Goal: Information Seeking & Learning: Learn about a topic

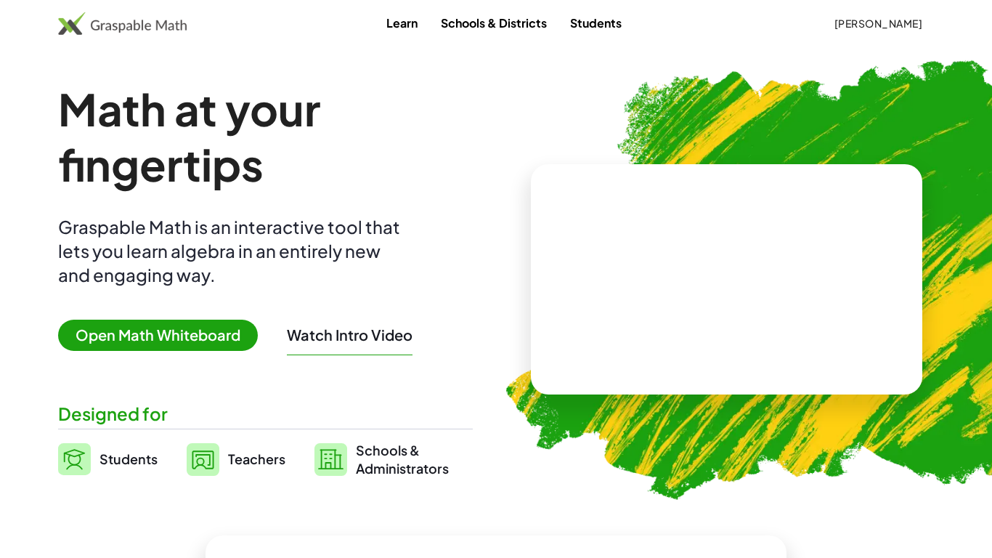
click at [855, 30] on button "[PERSON_NAME]" at bounding box center [878, 23] width 112 height 26
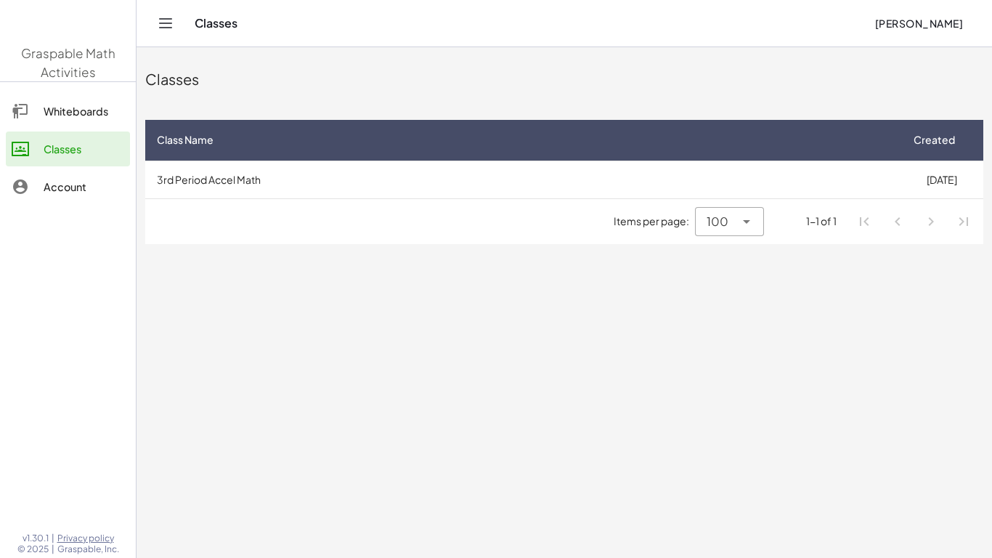
click at [839, 89] on div "Classes" at bounding box center [564, 79] width 838 height 46
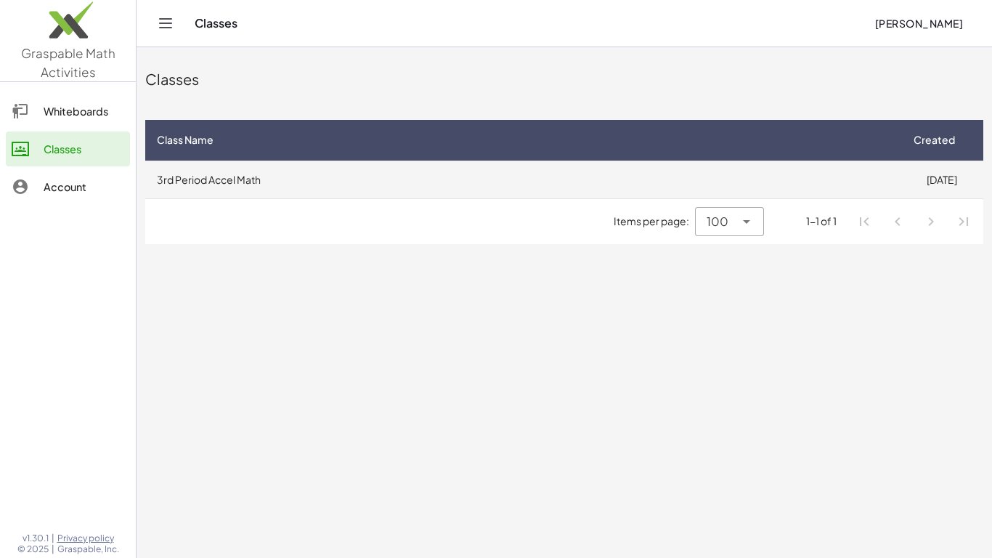
click at [798, 177] on td "3rd Period Accel Math" at bounding box center [522, 179] width 755 height 38
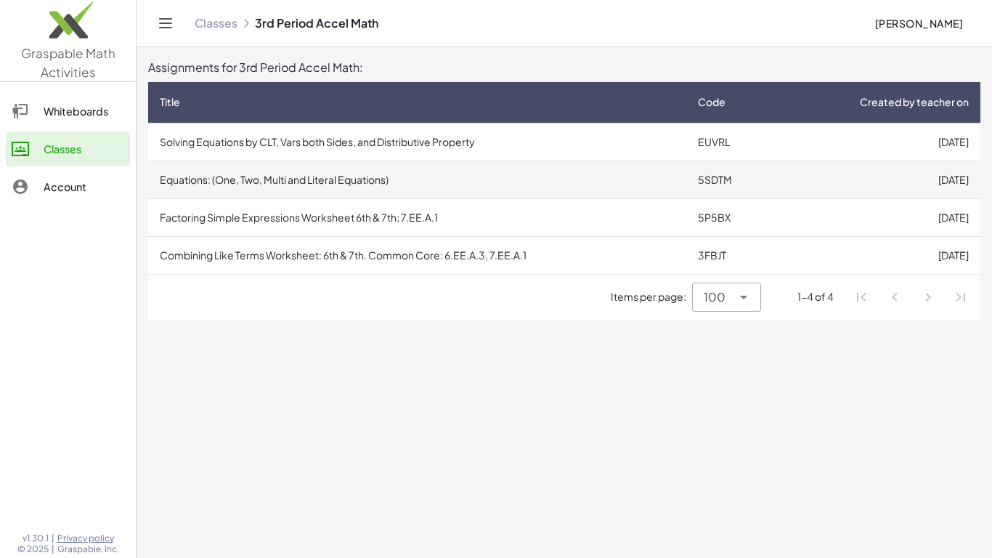
click at [435, 182] on td "Equations: (One, Two, Multi and Literal Equations)" at bounding box center [417, 179] width 538 height 38
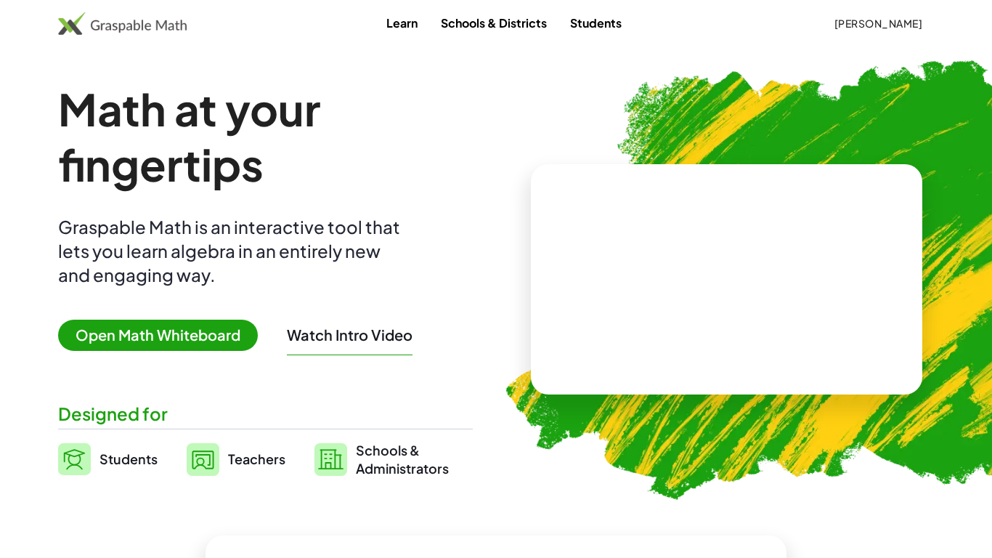
click at [885, 29] on span "[PERSON_NAME]" at bounding box center [878, 23] width 89 height 13
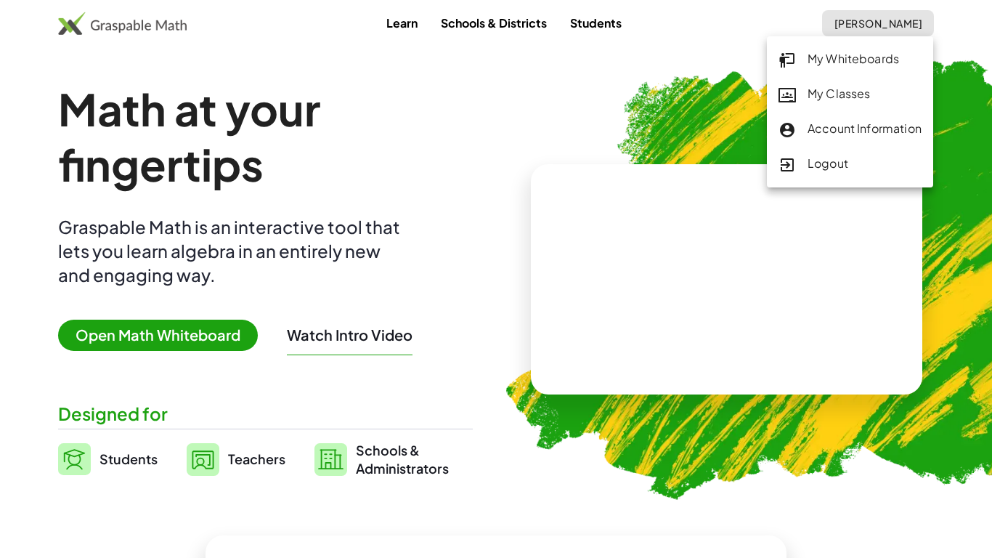
click at [851, 93] on div "My Classes" at bounding box center [849, 94] width 143 height 19
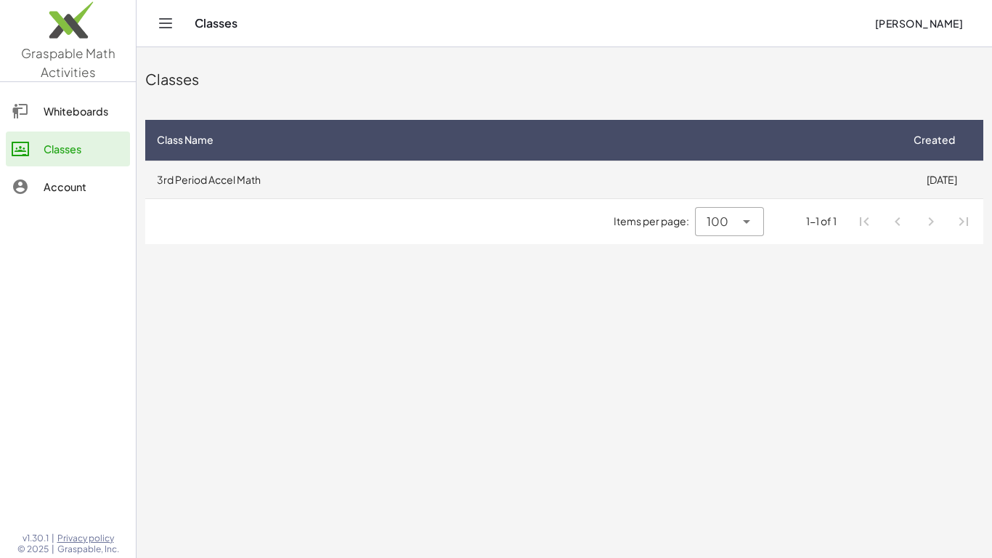
click at [205, 183] on td "3rd Period Accel Math" at bounding box center [522, 179] width 755 height 38
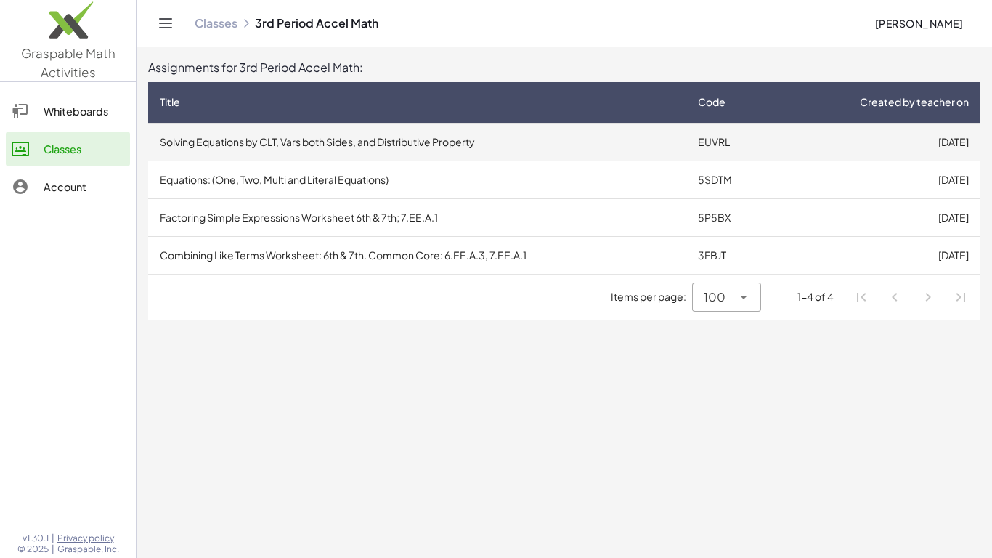
click at [209, 149] on td "Solving Equations by CLT, Vars both Sides, and Distributive Property" at bounding box center [417, 142] width 538 height 38
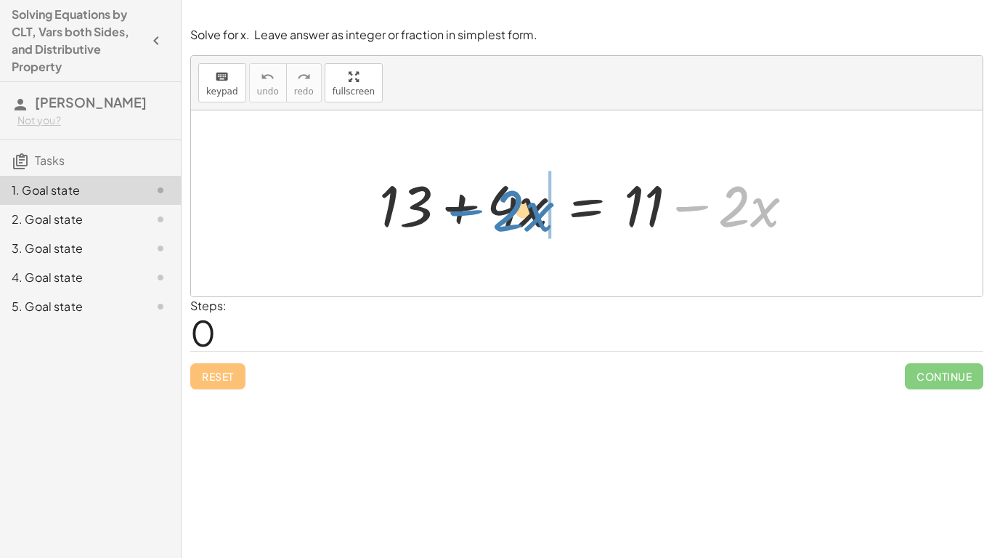
drag, startPoint x: 691, startPoint y: 208, endPoint x: 465, endPoint y: 213, distance: 225.9
click at [465, 213] on div at bounding box center [592, 203] width 441 height 75
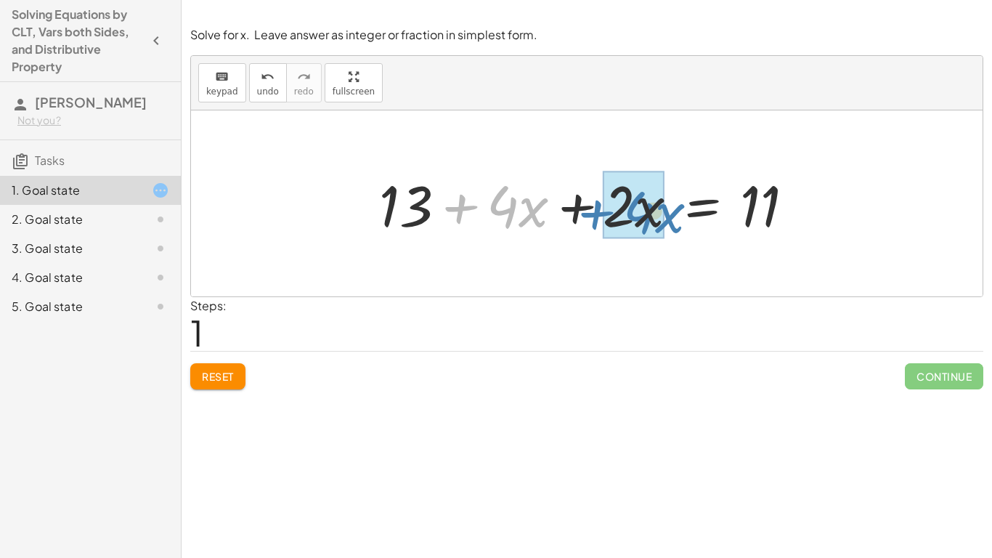
drag, startPoint x: 460, startPoint y: 208, endPoint x: 594, endPoint y: 214, distance: 133.7
click at [594, 214] on div at bounding box center [592, 203] width 441 height 75
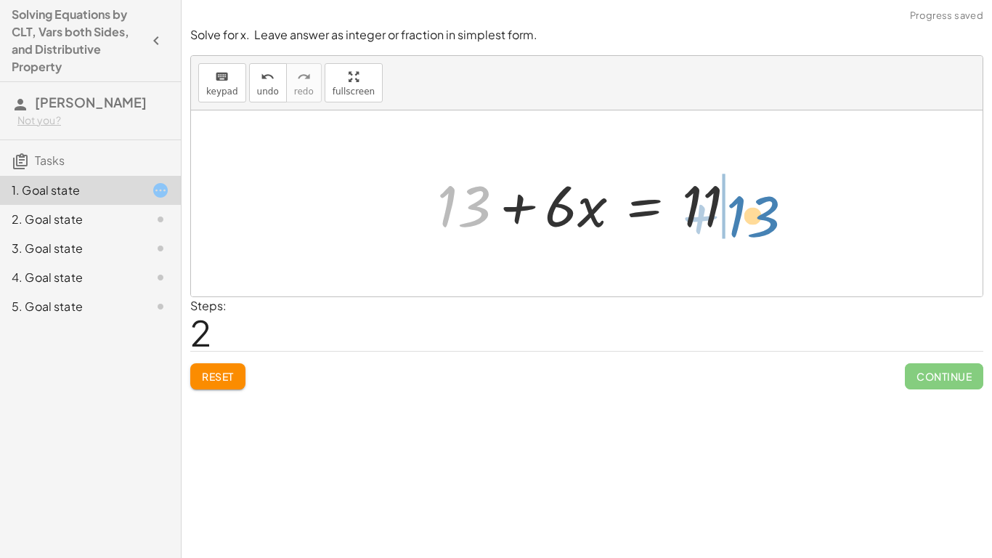
drag, startPoint x: 471, startPoint y: 203, endPoint x: 760, endPoint y: 212, distance: 289.2
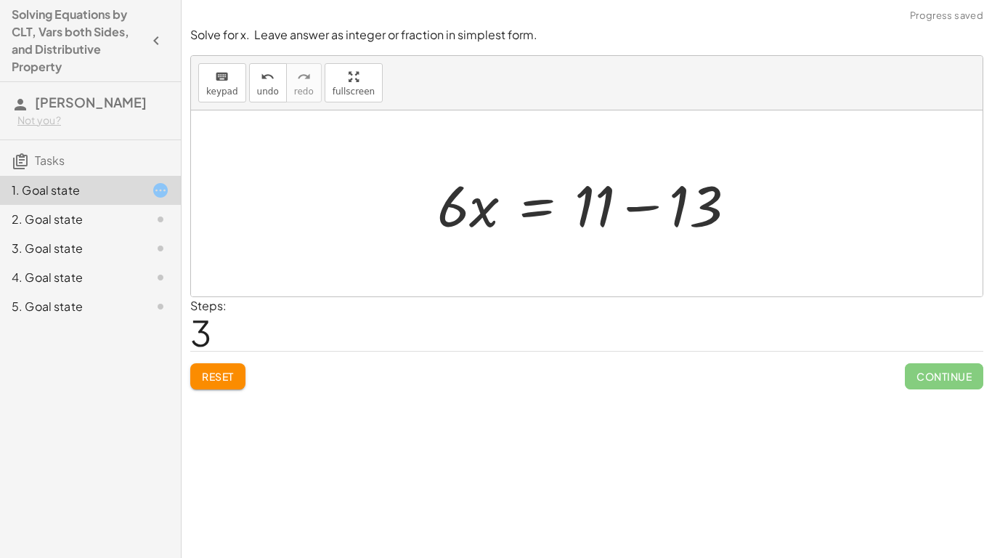
click at [796, 203] on div at bounding box center [587, 203] width 792 height 186
drag, startPoint x: 690, startPoint y: 205, endPoint x: 569, endPoint y: 201, distance: 121.3
click at [569, 201] on div at bounding box center [592, 203] width 325 height 75
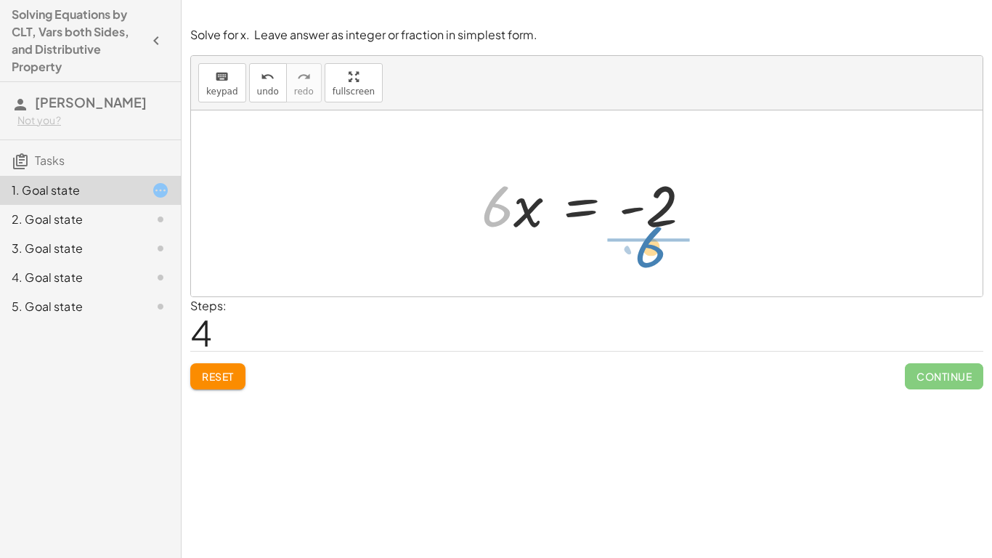
drag, startPoint x: 492, startPoint y: 212, endPoint x: 643, endPoint y: 269, distance: 161.3
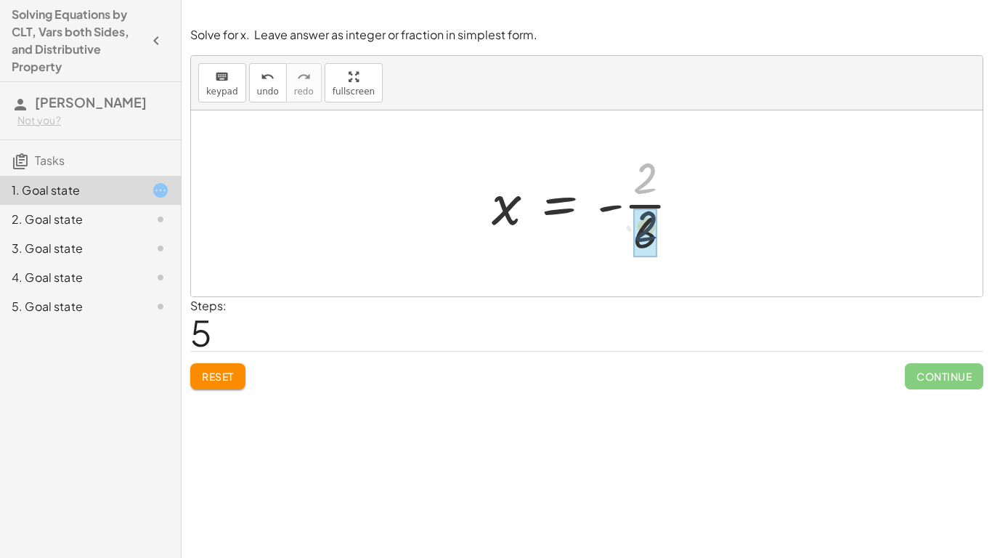
drag, startPoint x: 643, startPoint y: 181, endPoint x: 645, endPoint y: 231, distance: 50.1
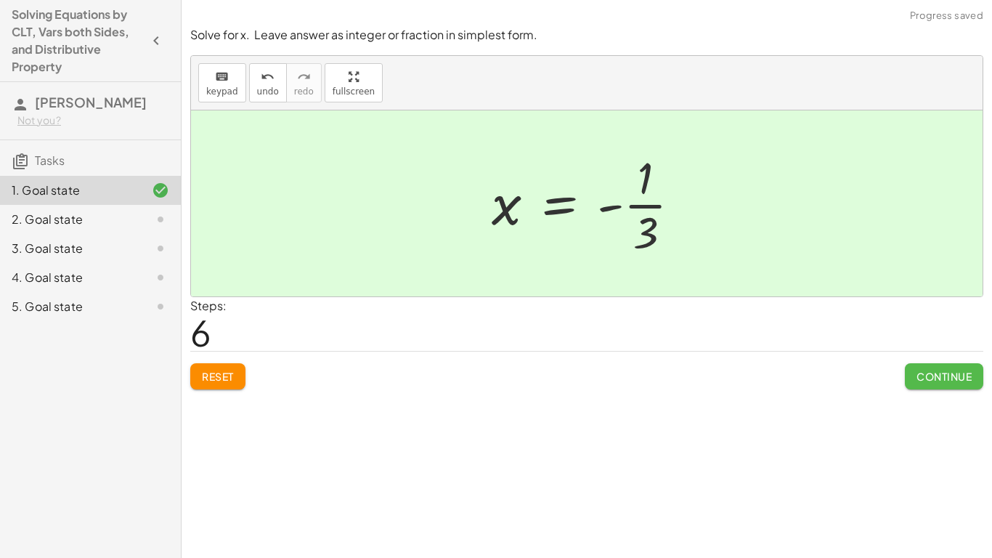
click at [928, 375] on span "Continue" at bounding box center [943, 376] width 55 height 13
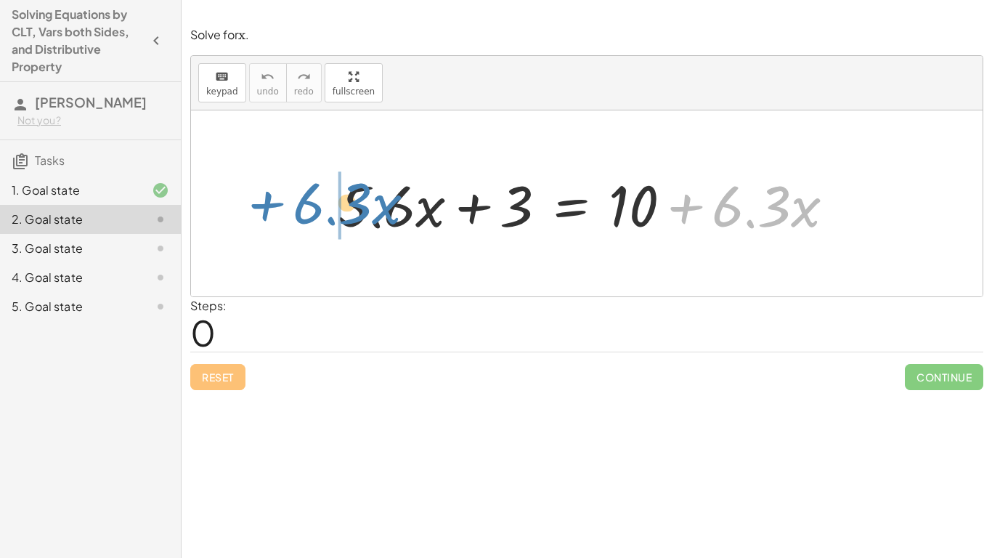
drag, startPoint x: 688, startPoint y: 210, endPoint x: 268, endPoint y: 206, distance: 420.5
click at [268, 206] on div "+ · 6.3 · x + · 5.6 · x + 3 = + 10 + · 6.3 · x" at bounding box center [587, 203] width 792 height 186
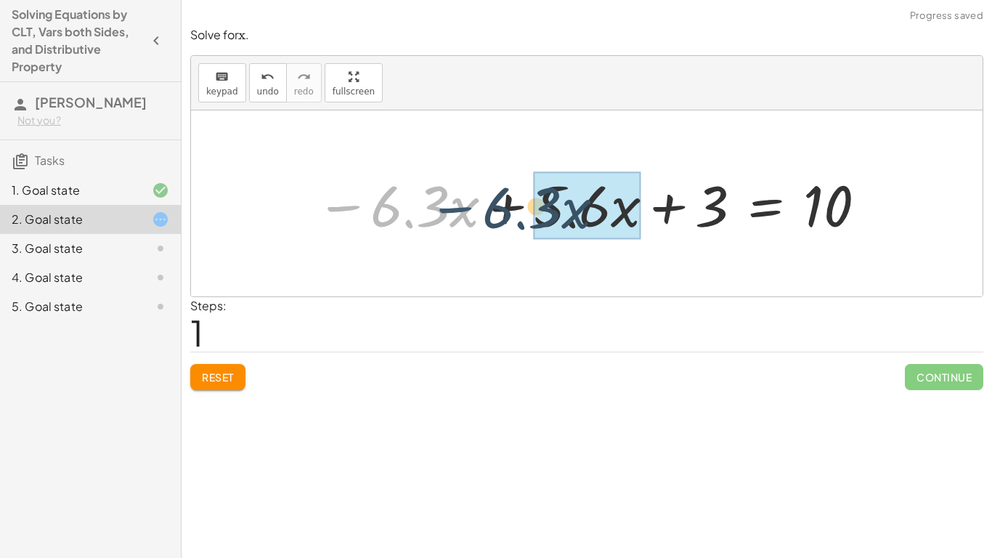
drag, startPoint x: 351, startPoint y: 206, endPoint x: 464, endPoint y: 207, distance: 112.6
click at [464, 207] on div at bounding box center [592, 203] width 567 height 75
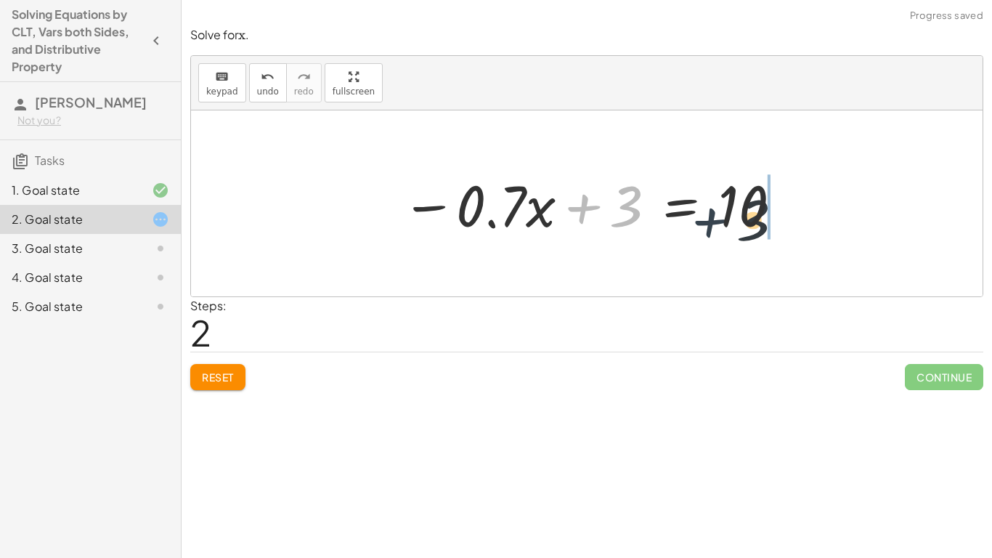
drag, startPoint x: 582, startPoint y: 208, endPoint x: 739, endPoint y: 215, distance: 157.0
click at [739, 215] on div at bounding box center [592, 203] width 396 height 75
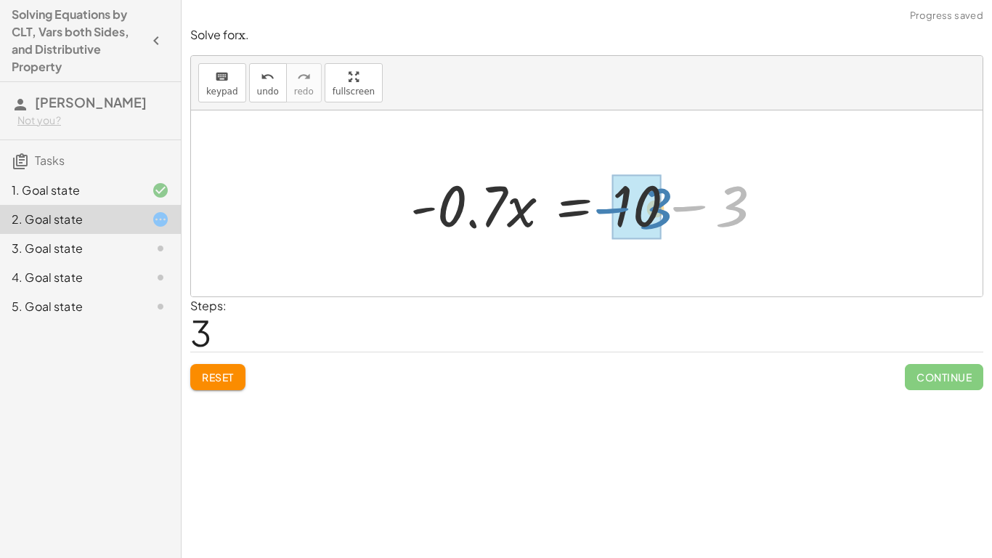
drag, startPoint x: 694, startPoint y: 207, endPoint x: 617, endPoint y: 209, distance: 77.0
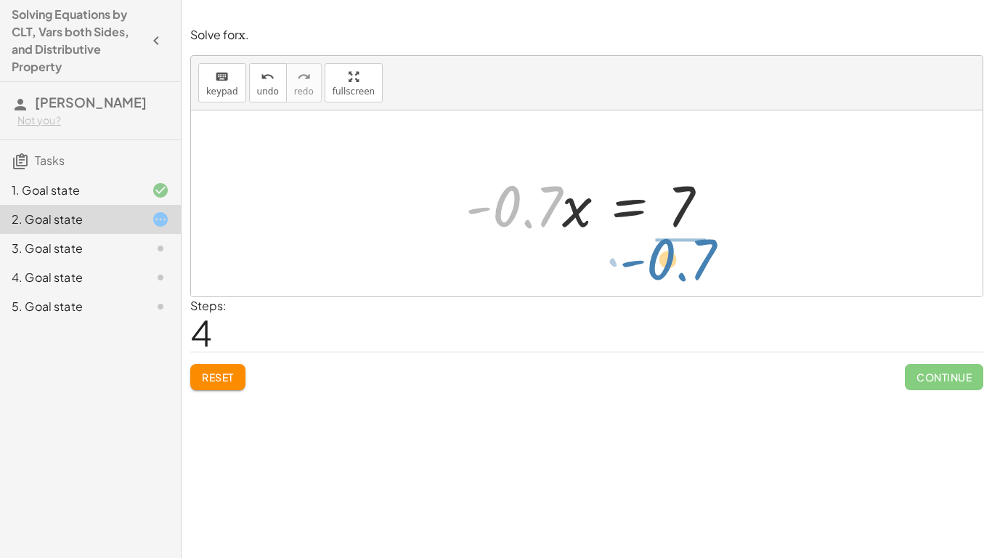
drag, startPoint x: 516, startPoint y: 208, endPoint x: 674, endPoint y: 261, distance: 166.7
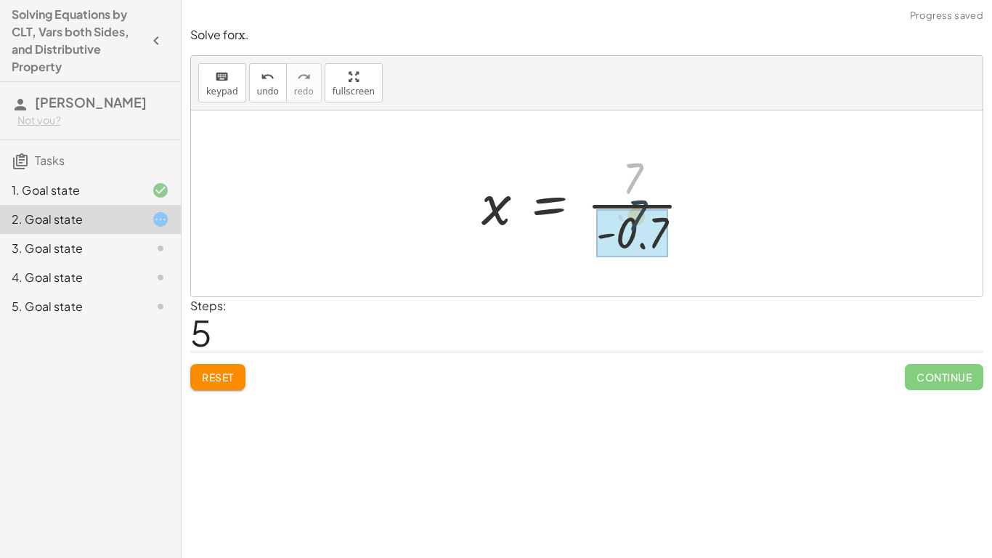
drag, startPoint x: 635, startPoint y: 176, endPoint x: 638, endPoint y: 217, distance: 40.8
drag, startPoint x: 630, startPoint y: 180, endPoint x: 638, endPoint y: 235, distance: 55.0
drag, startPoint x: 633, startPoint y: 187, endPoint x: 635, endPoint y: 254, distance: 67.6
click at [217, 375] on span "Reset" at bounding box center [218, 376] width 32 height 13
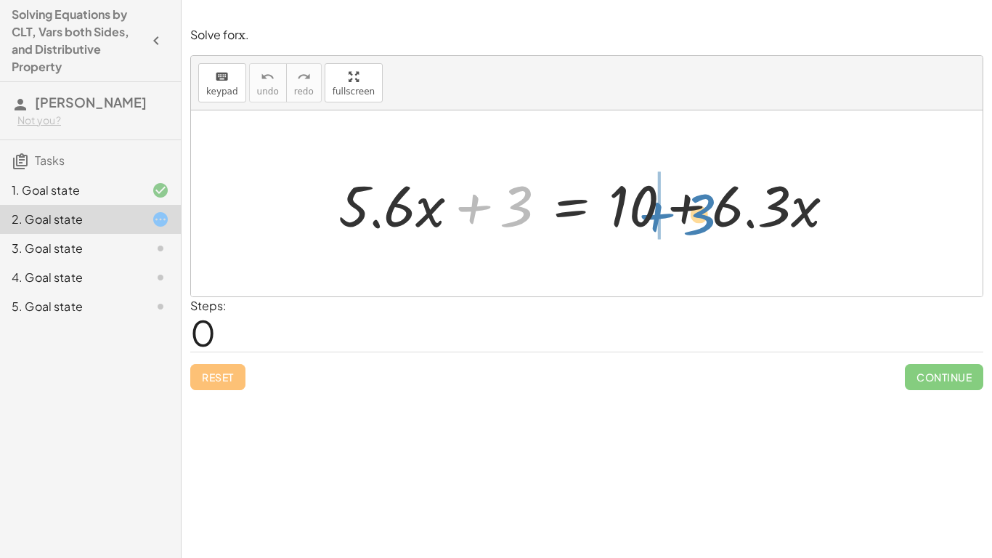
drag, startPoint x: 465, startPoint y: 209, endPoint x: 648, endPoint y: 217, distance: 183.2
click at [648, 217] on div at bounding box center [592, 203] width 522 height 75
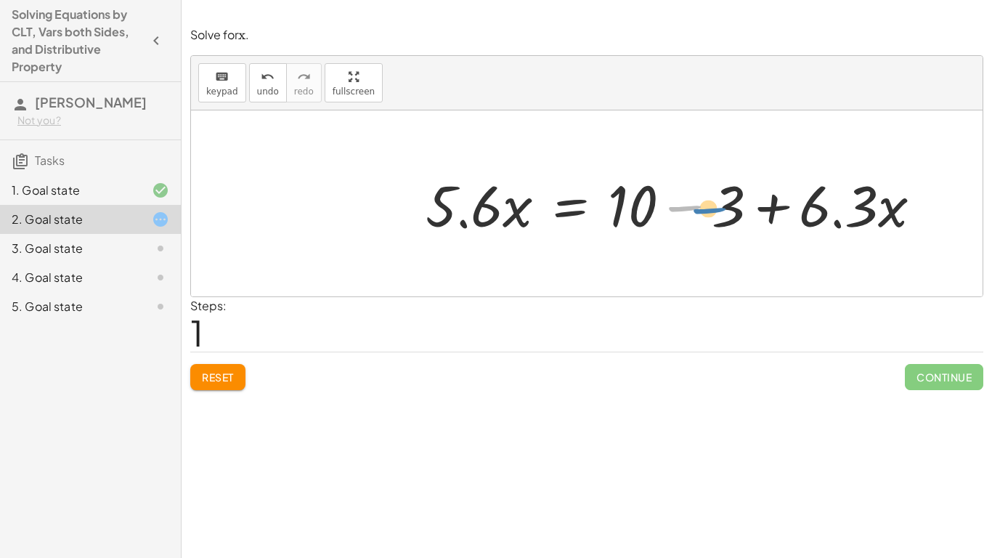
drag, startPoint x: 690, startPoint y: 209, endPoint x: 712, endPoint y: 211, distance: 22.6
click at [712, 211] on div at bounding box center [679, 203] width 522 height 75
click at [206, 387] on button "Reset" at bounding box center [217, 377] width 55 height 26
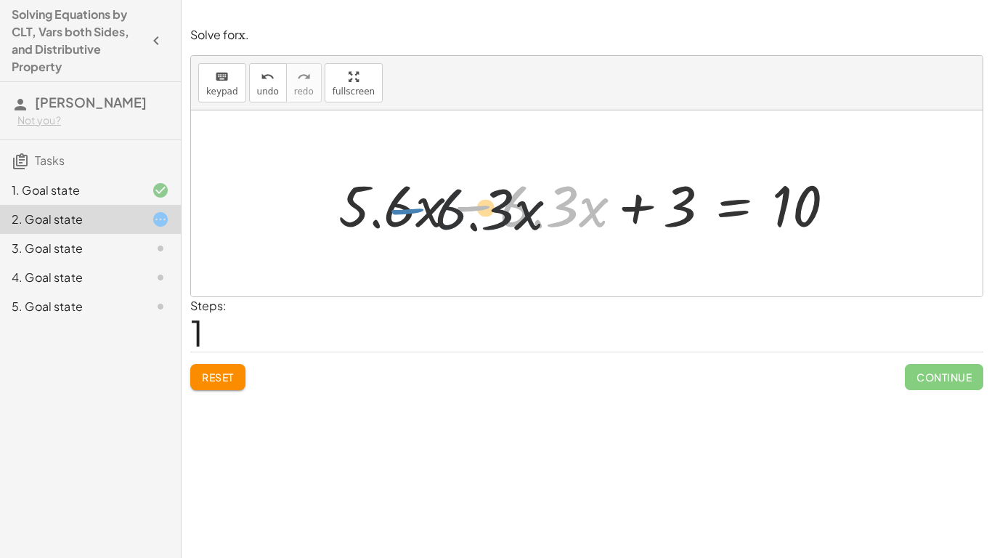
drag, startPoint x: 497, startPoint y: 205, endPoint x: 429, endPoint y: 208, distance: 67.6
click at [429, 208] on div at bounding box center [592, 203] width 522 height 75
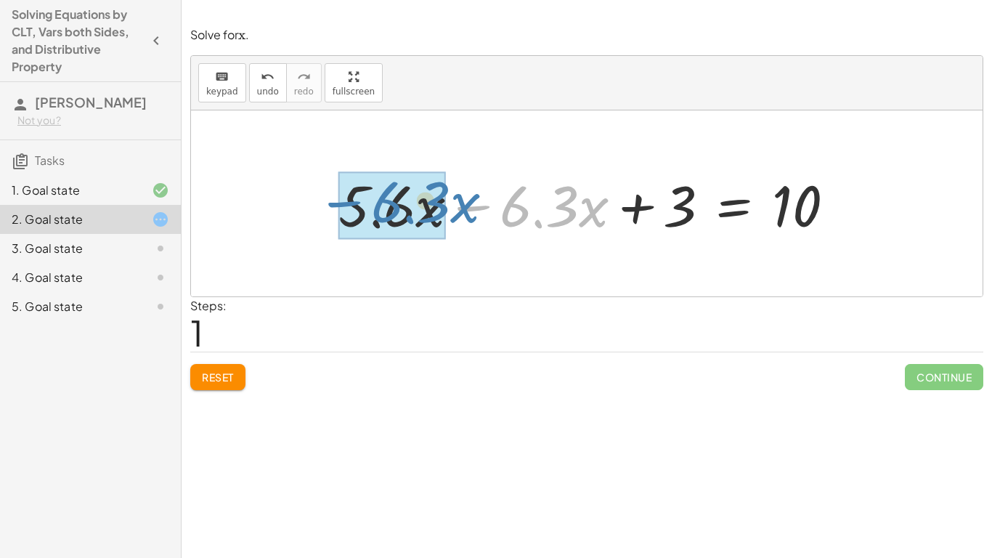
drag, startPoint x: 494, startPoint y: 208, endPoint x: 363, endPoint y: 203, distance: 130.8
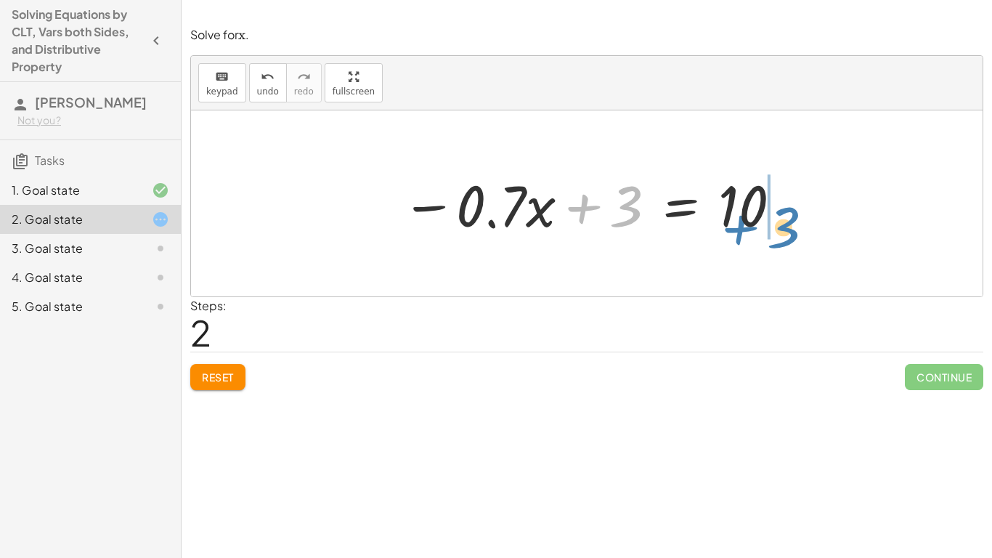
drag, startPoint x: 581, startPoint y: 211, endPoint x: 739, endPoint y: 232, distance: 159.0
click at [739, 232] on div at bounding box center [592, 203] width 396 height 75
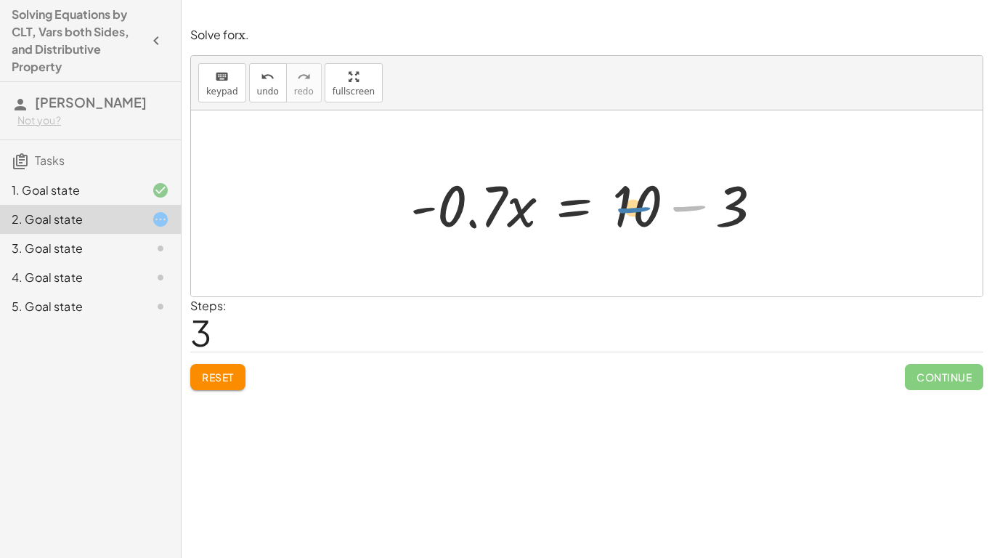
drag, startPoint x: 693, startPoint y: 210, endPoint x: 638, endPoint y: 211, distance: 55.2
click at [638, 211] on div at bounding box center [592, 203] width 378 height 75
drag, startPoint x: 723, startPoint y: 208, endPoint x: 641, endPoint y: 203, distance: 81.5
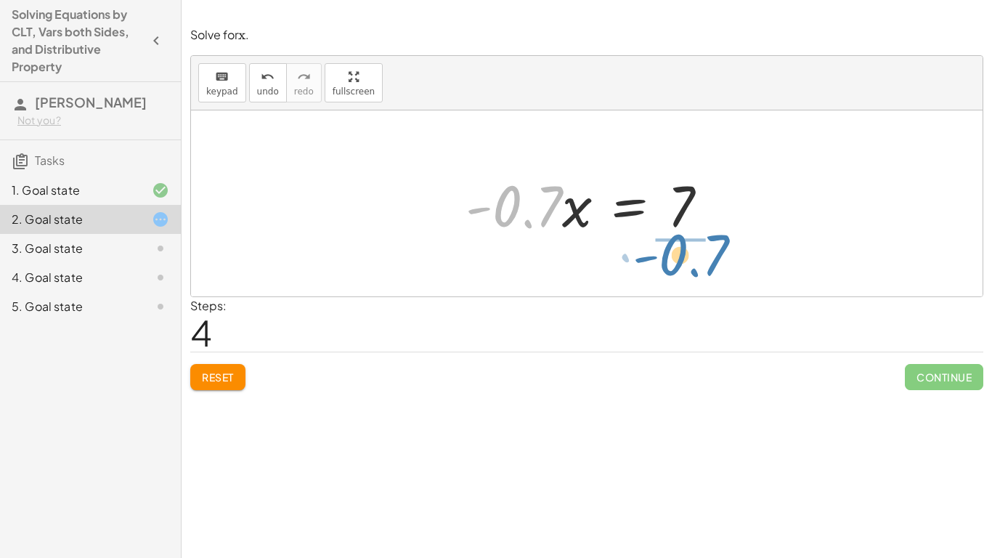
drag, startPoint x: 547, startPoint y: 212, endPoint x: 714, endPoint y: 261, distance: 174.0
click at [714, 261] on div "+ · 5.6 · x + 3 = + 10 + · 6.3 · x + · 5.6 · x − · 6.3 · x + 3 = 10 − · 0.7 · x…" at bounding box center [587, 203] width 792 height 186
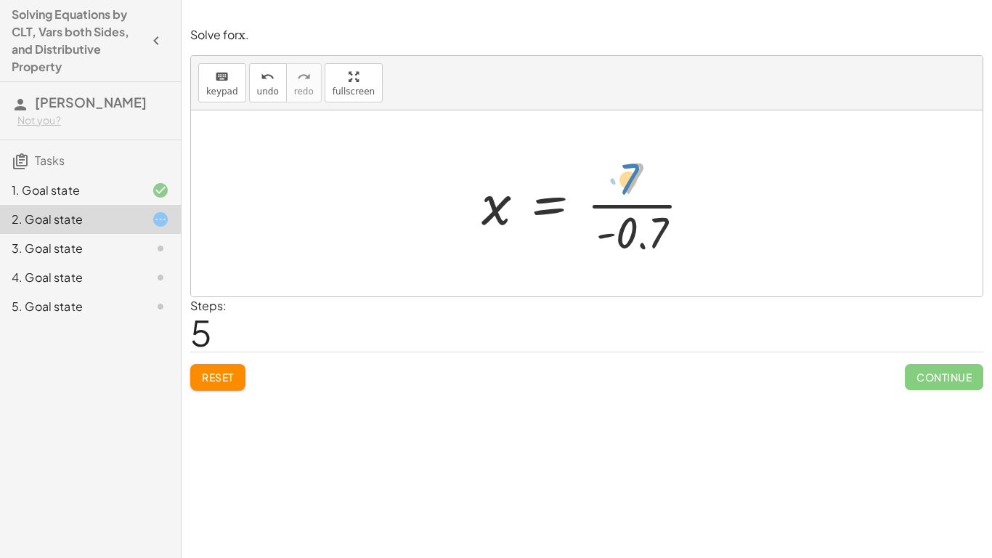
click at [629, 177] on div at bounding box center [592, 203] width 236 height 112
drag, startPoint x: 624, startPoint y: 235, endPoint x: 626, endPoint y: 182, distance: 52.3
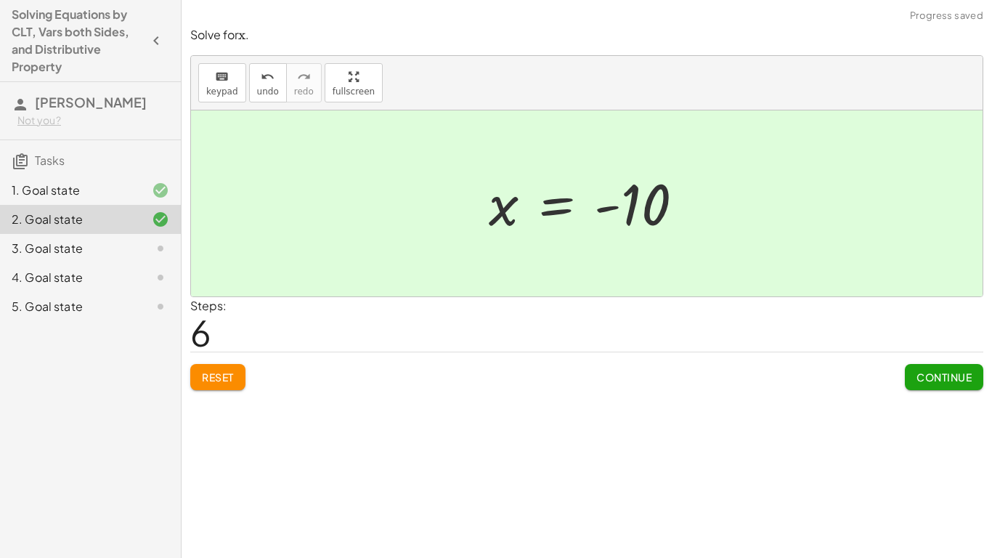
click at [940, 381] on span "Continue" at bounding box center [943, 376] width 55 height 13
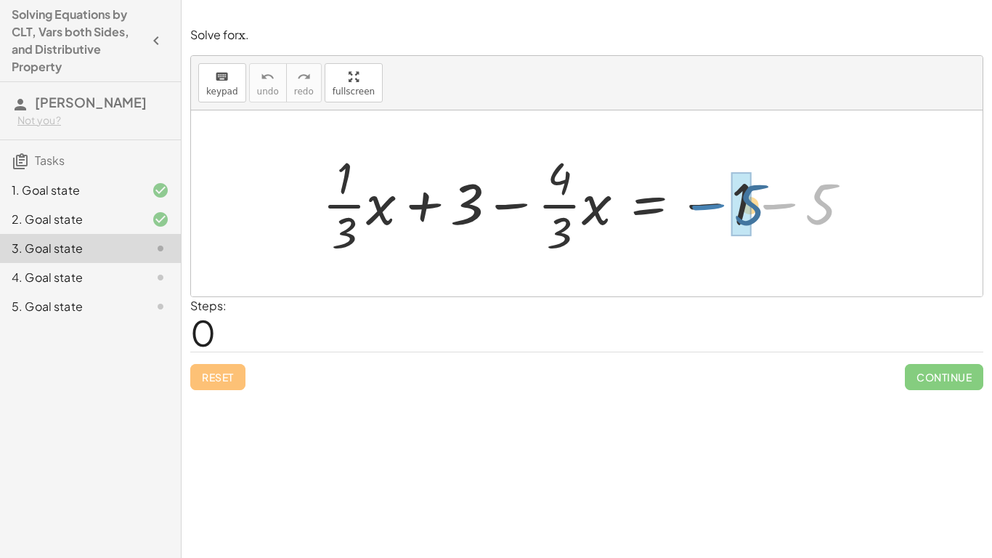
drag, startPoint x: 771, startPoint y: 206, endPoint x: 696, endPoint y: 208, distance: 75.5
click at [696, 208] on div at bounding box center [592, 203] width 554 height 112
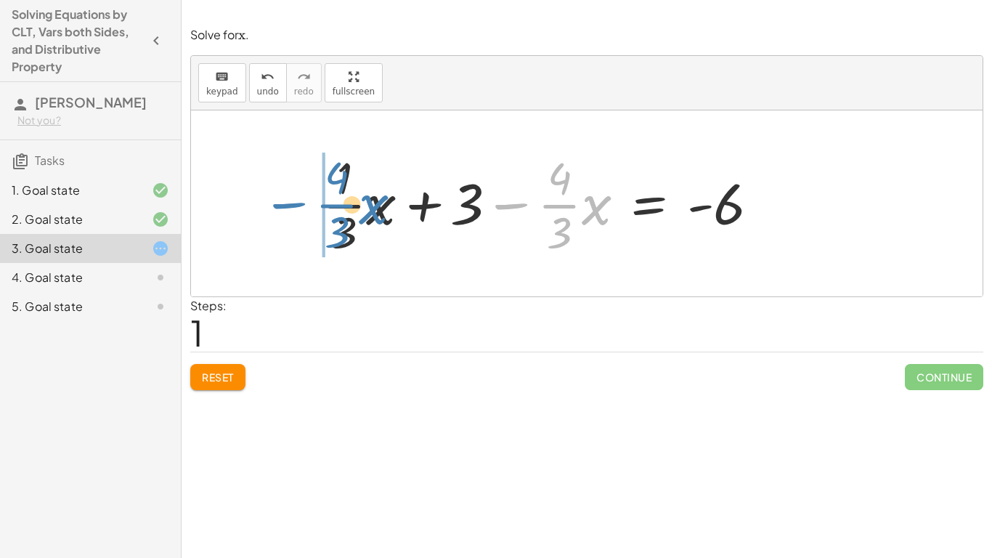
drag, startPoint x: 522, startPoint y: 206, endPoint x: 298, endPoint y: 205, distance: 223.7
click at [298, 205] on div "+ · · 1 · 3 · x + 3 − · · 4 · 3 · x = − 1 − 5 − · · 4 · 3 · x + · · 1 · 3 · x +…" at bounding box center [587, 203] width 792 height 186
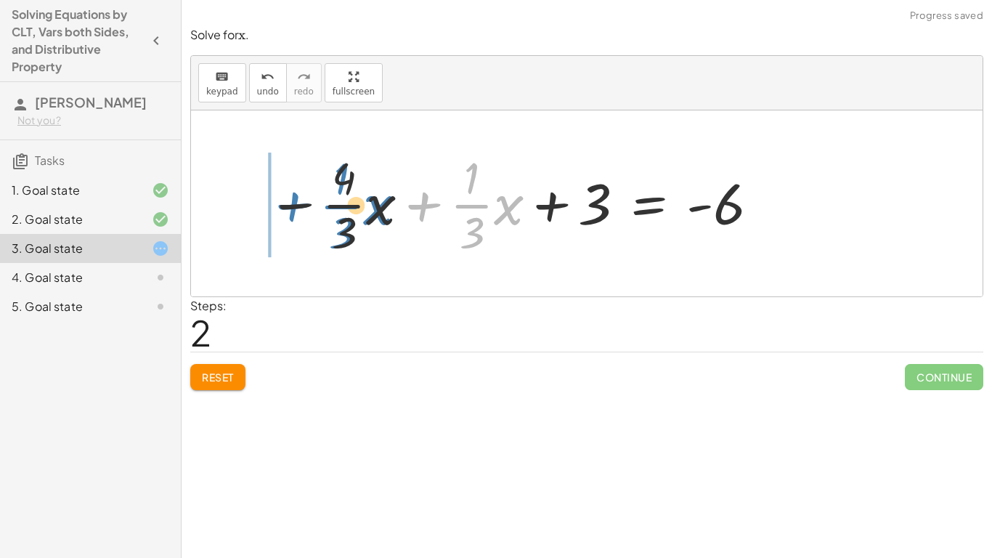
drag, startPoint x: 426, startPoint y: 206, endPoint x: 295, endPoint y: 207, distance: 130.7
click at [295, 207] on div at bounding box center [515, 203] width 508 height 112
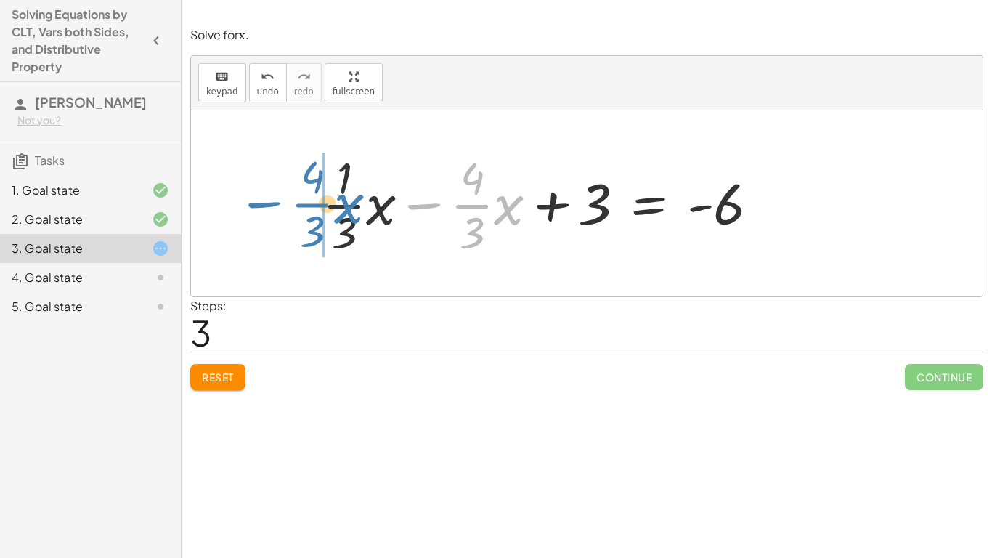
drag, startPoint x: 423, startPoint y: 206, endPoint x: 262, endPoint y: 204, distance: 161.2
click at [262, 204] on div "+ · · 1 · 3 · x + 3 − · · 4 · 3 · x = − 1 − 5 + · · 1 · 3 · x + 3 − · · 4 · 3 ·…" at bounding box center [587, 203] width 792 height 186
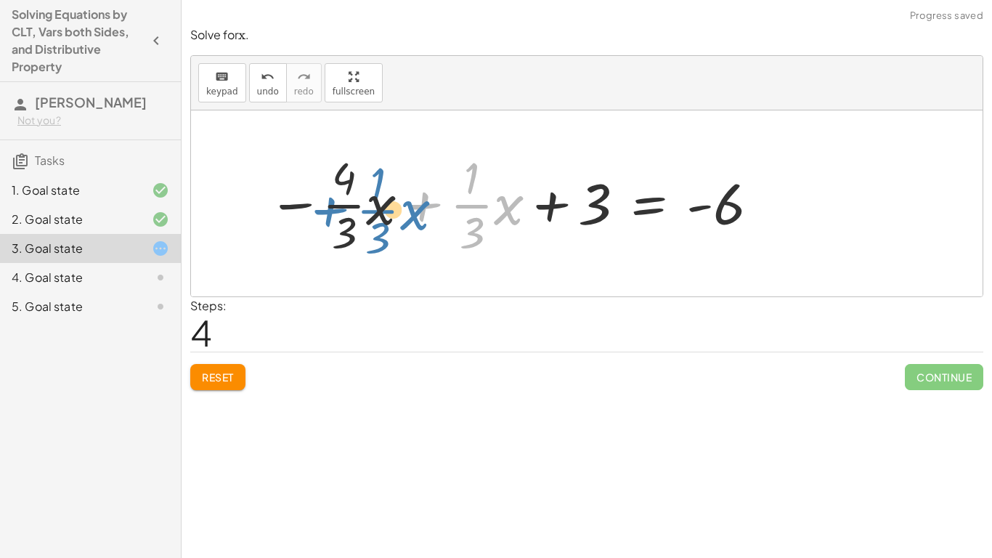
drag, startPoint x: 422, startPoint y: 206, endPoint x: 363, endPoint y: 208, distance: 58.9
click at [363, 208] on div at bounding box center [515, 203] width 508 height 112
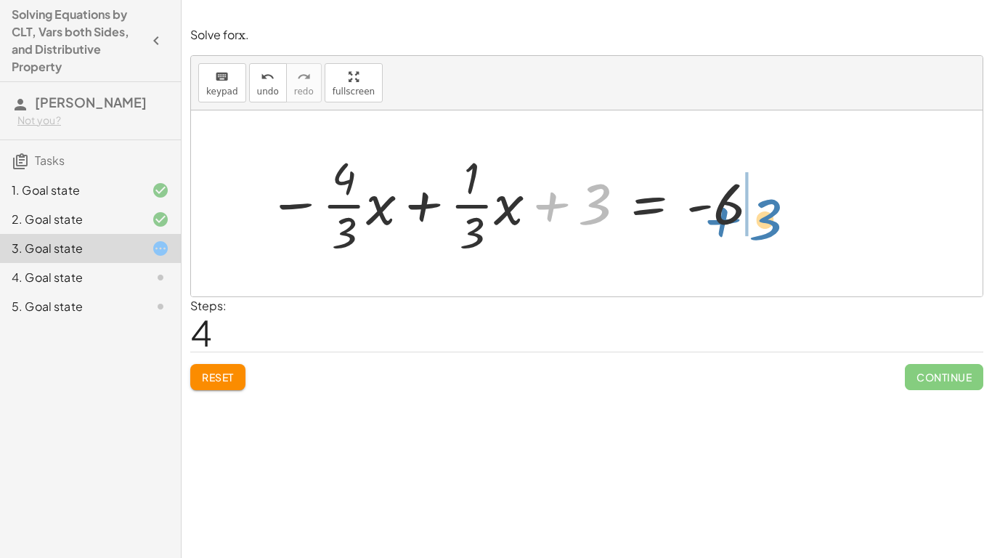
drag, startPoint x: 552, startPoint y: 205, endPoint x: 736, endPoint y: 215, distance: 184.7
click at [736, 215] on div at bounding box center [515, 203] width 508 height 112
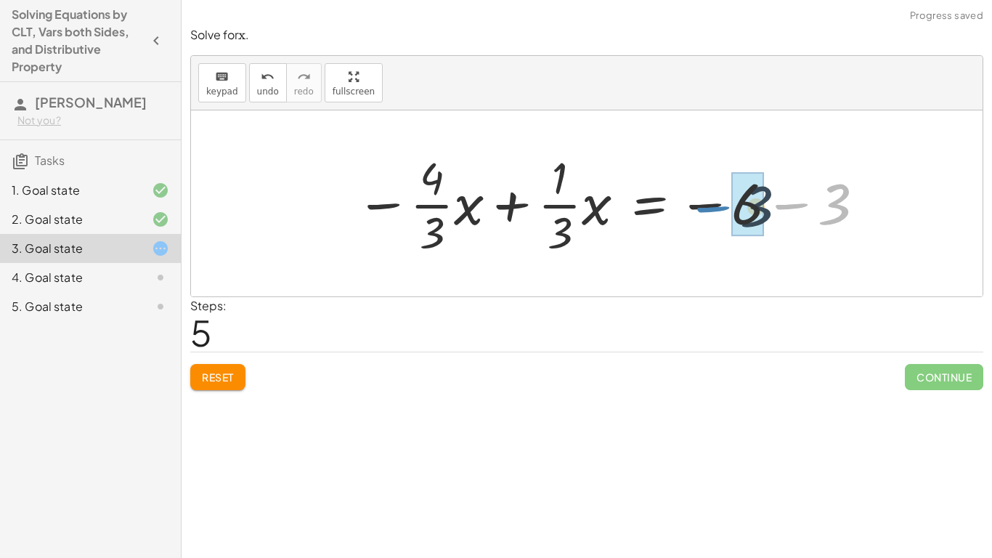
drag, startPoint x: 791, startPoint y: 208, endPoint x: 712, endPoint y: 211, distance: 79.2
click at [712, 211] on div at bounding box center [612, 203] width 526 height 112
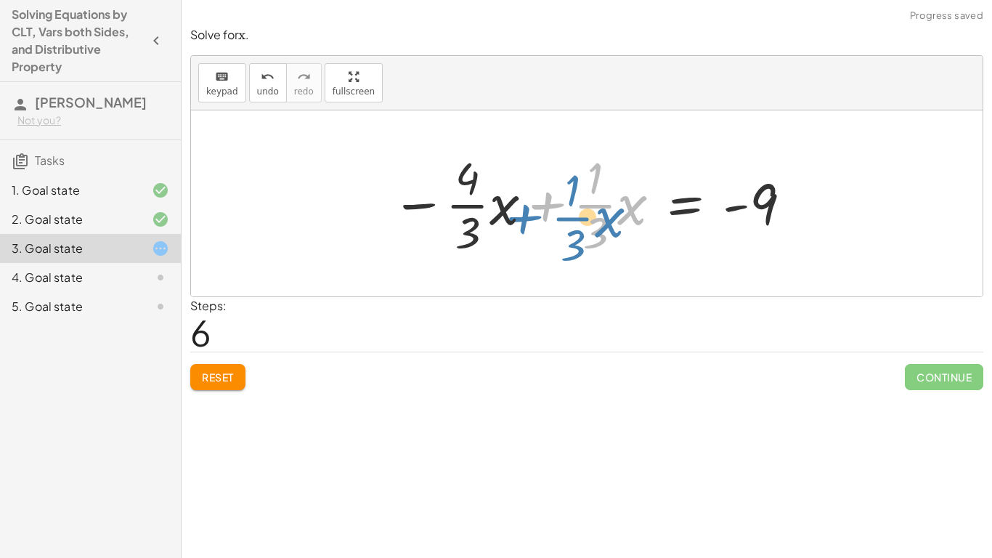
drag, startPoint x: 547, startPoint y: 208, endPoint x: 526, endPoint y: 221, distance: 24.4
click at [526, 221] on div at bounding box center [592, 203] width 416 height 112
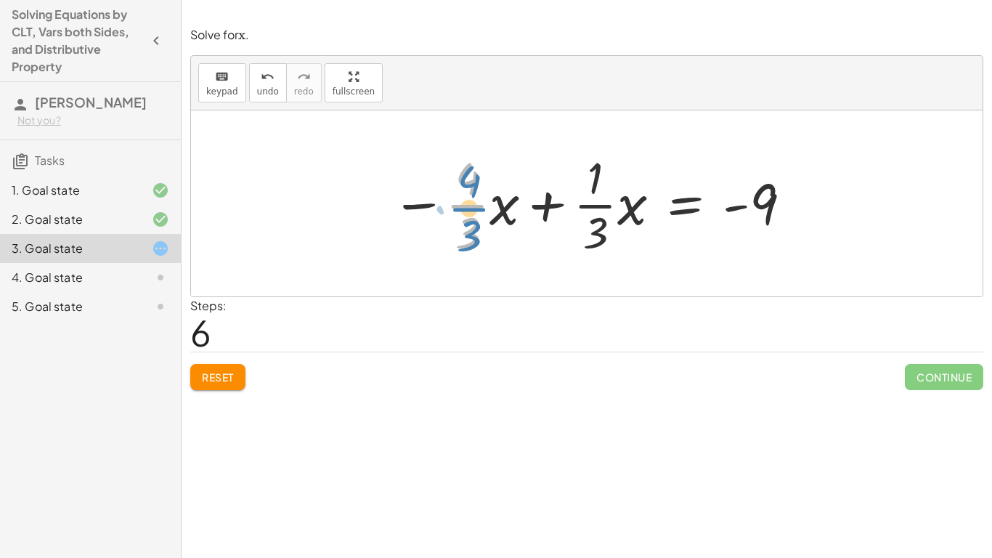
click at [452, 205] on div at bounding box center [592, 203] width 416 height 112
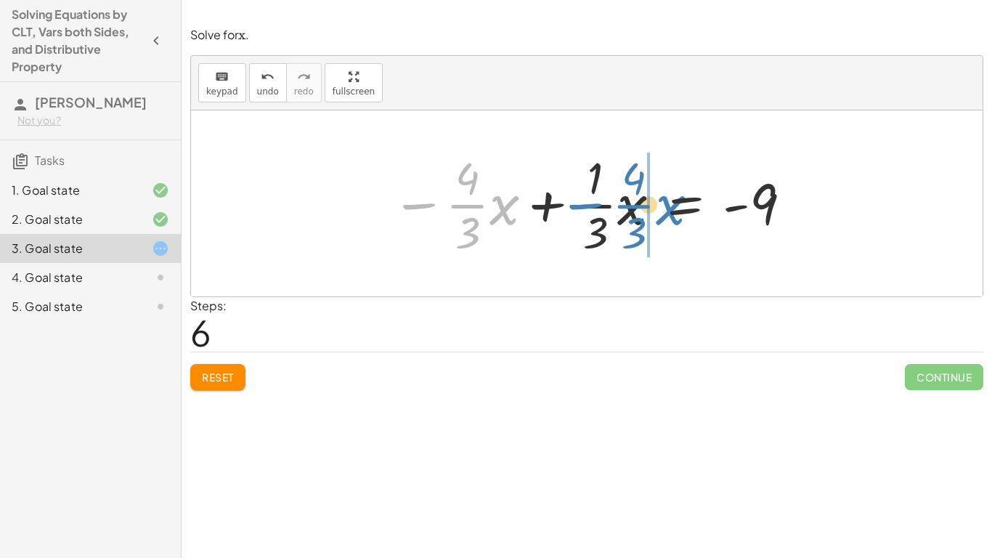
drag, startPoint x: 423, startPoint y: 204, endPoint x: 595, endPoint y: 204, distance: 171.4
click at [595, 204] on div at bounding box center [592, 203] width 416 height 112
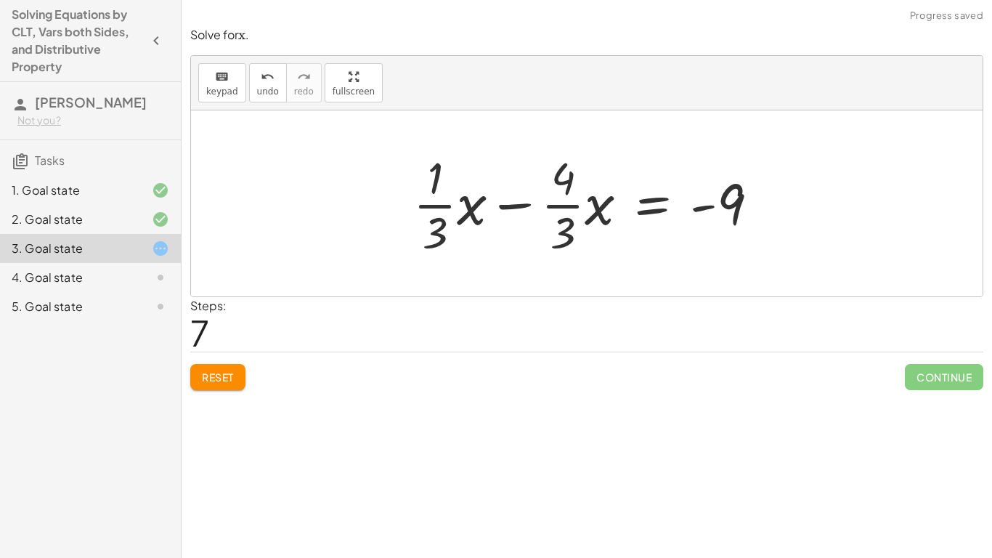
click at [227, 369] on button "Reset" at bounding box center [217, 377] width 55 height 26
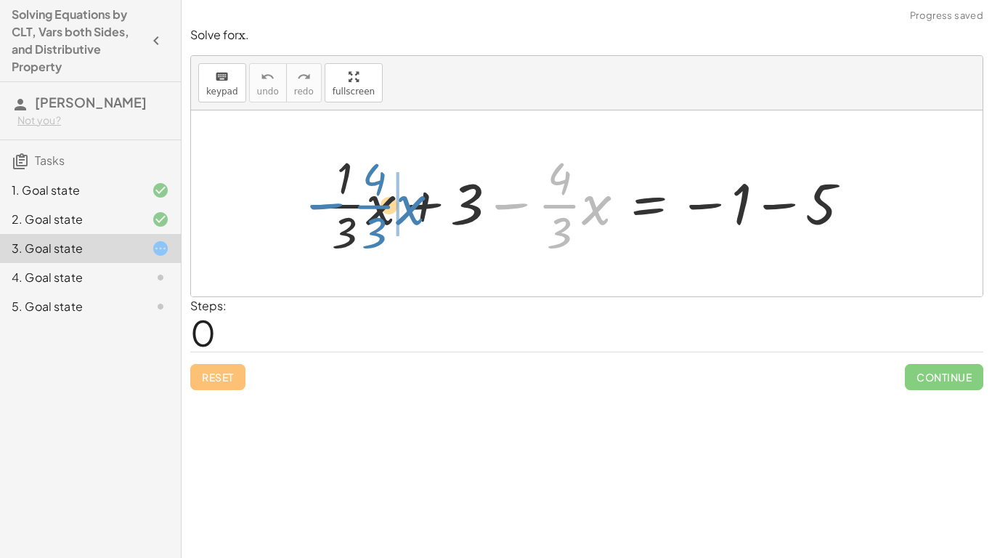
drag, startPoint x: 522, startPoint y: 204, endPoint x: 347, endPoint y: 206, distance: 175.0
click at [347, 206] on div at bounding box center [592, 203] width 554 height 112
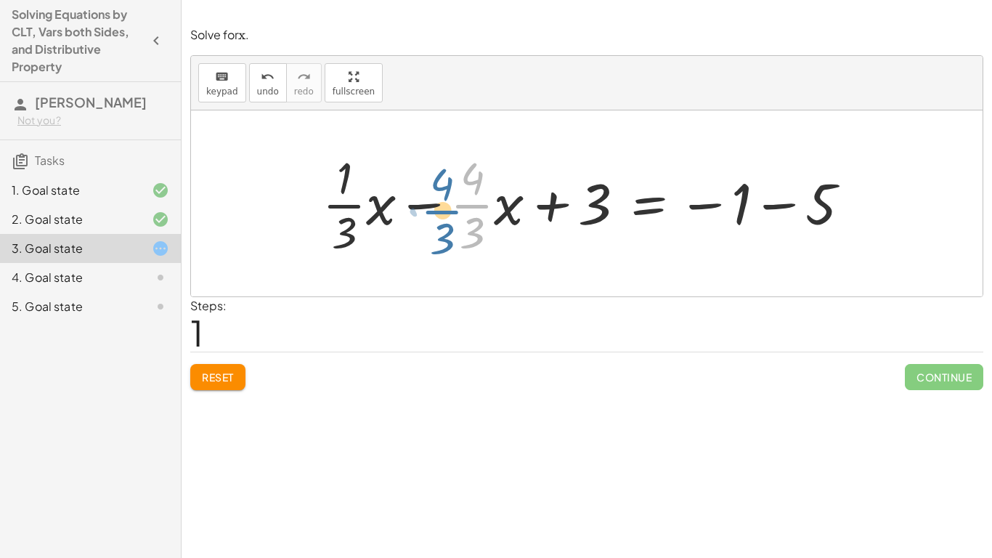
drag, startPoint x: 475, startPoint y: 207, endPoint x: 481, endPoint y: 216, distance: 10.5
click at [481, 216] on div at bounding box center [592, 203] width 554 height 112
drag, startPoint x: 431, startPoint y: 208, endPoint x: 420, endPoint y: 216, distance: 13.1
click at [420, 216] on div at bounding box center [592, 203] width 554 height 112
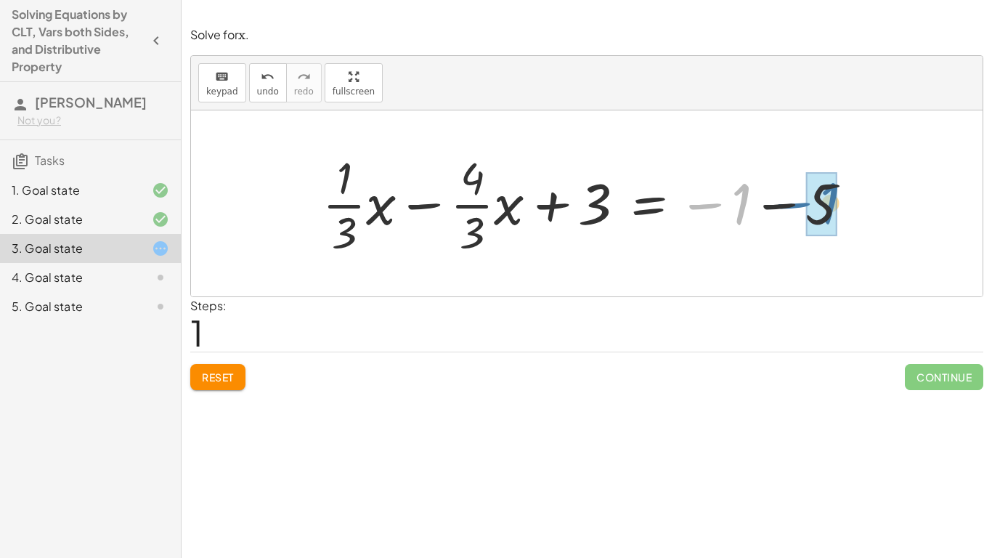
drag, startPoint x: 698, startPoint y: 208, endPoint x: 786, endPoint y: 208, distance: 88.6
click at [786, 208] on div at bounding box center [592, 203] width 554 height 112
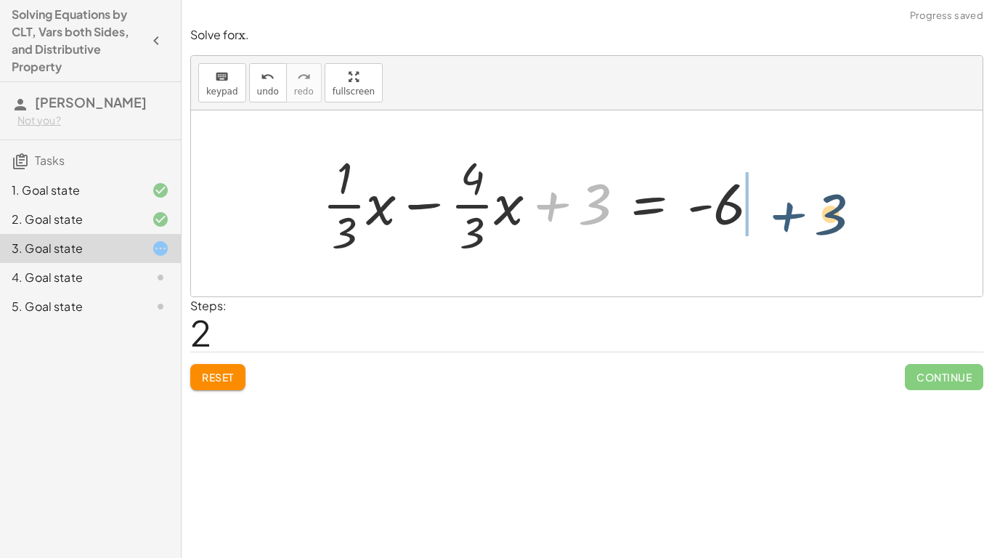
drag, startPoint x: 548, startPoint y: 206, endPoint x: 785, endPoint y: 214, distance: 237.6
click at [785, 214] on div "+ · · 1 · 3 · x + 3 − · · 4 · 3 · x = − 1 − 5 + · · 1 · 3 · x − · · 4 · 3 · x +…" at bounding box center [587, 203] width 792 height 186
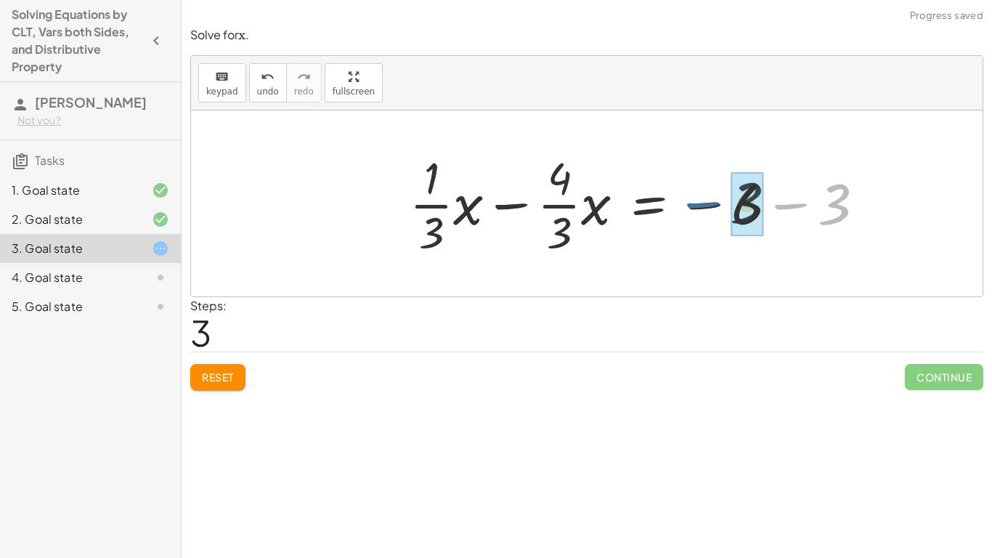
drag, startPoint x: 789, startPoint y: 209, endPoint x: 699, endPoint y: 208, distance: 89.3
click at [699, 208] on div at bounding box center [642, 203] width 481 height 112
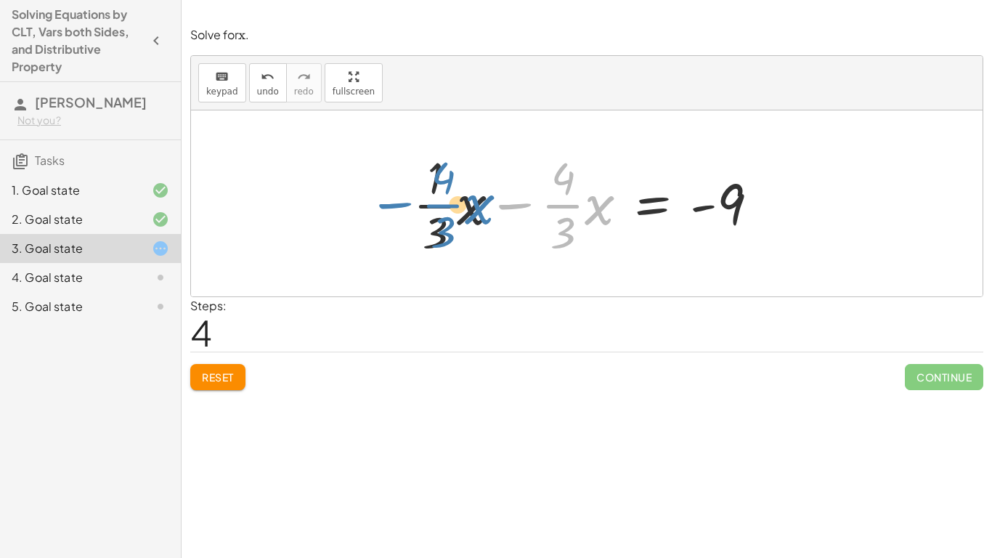
drag, startPoint x: 534, startPoint y: 206, endPoint x: 448, endPoint y: 208, distance: 86.4
click at [448, 208] on div at bounding box center [592, 203] width 372 height 112
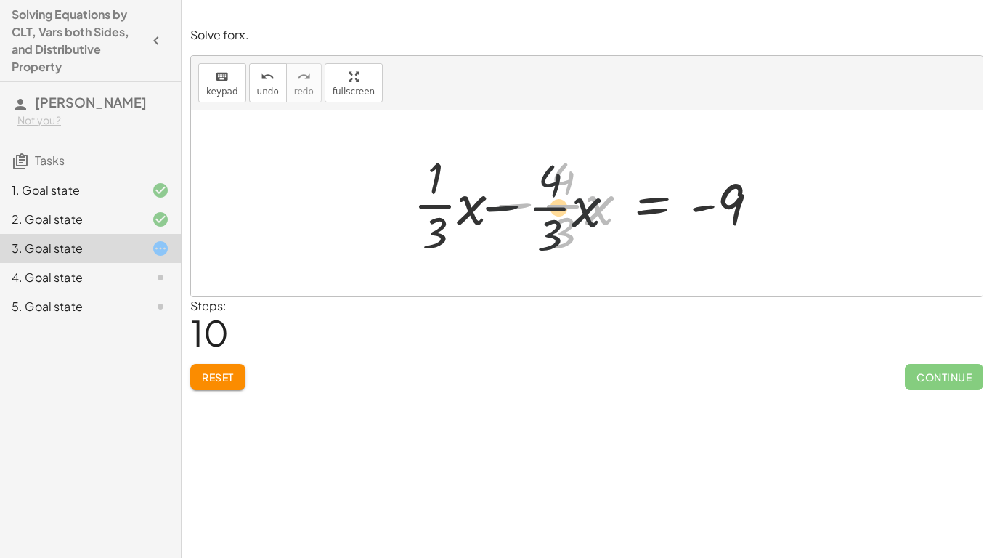
drag, startPoint x: 516, startPoint y: 206, endPoint x: 444, endPoint y: 208, distance: 71.2
click at [444, 208] on div at bounding box center [592, 203] width 372 height 112
click at [221, 388] on button "Reset" at bounding box center [217, 377] width 55 height 26
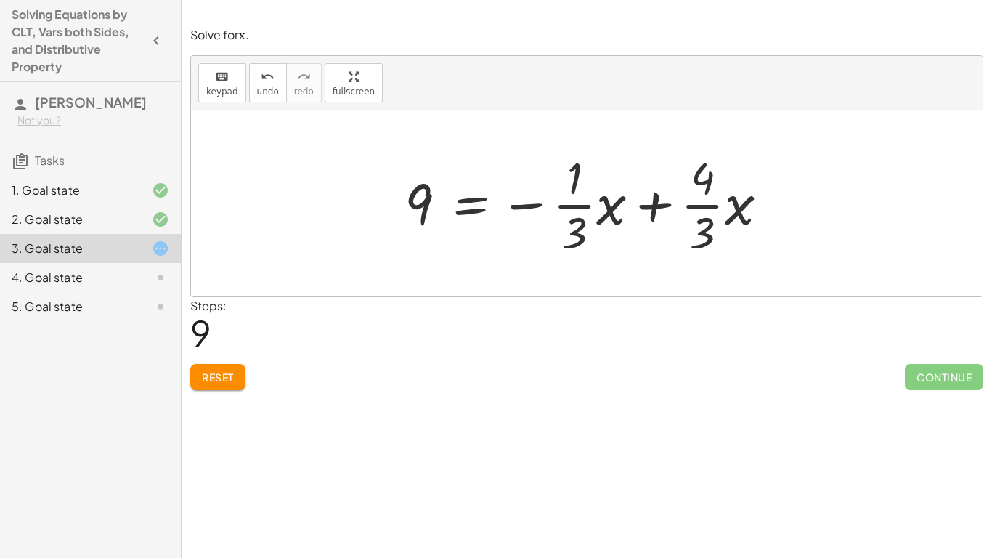
click at [221, 384] on button "Reset" at bounding box center [217, 377] width 55 height 26
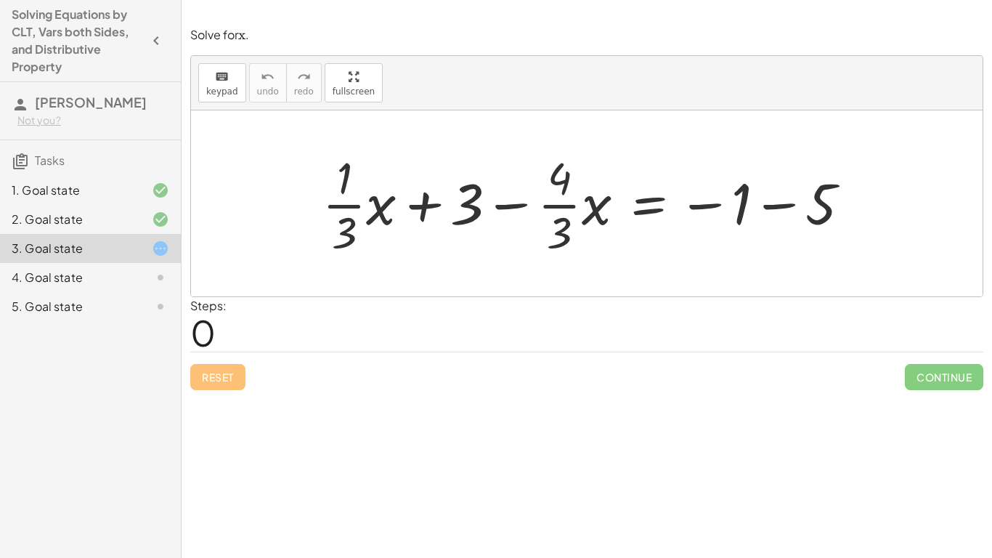
click at [116, 274] on div "4. Goal state" at bounding box center [70, 277] width 117 height 17
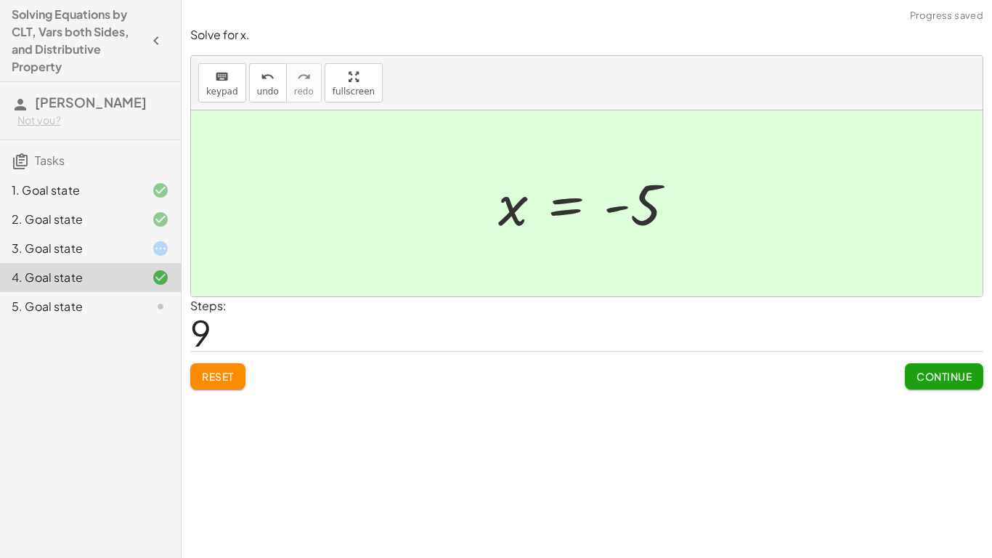
click at [948, 383] on span "Continue" at bounding box center [943, 376] width 55 height 13
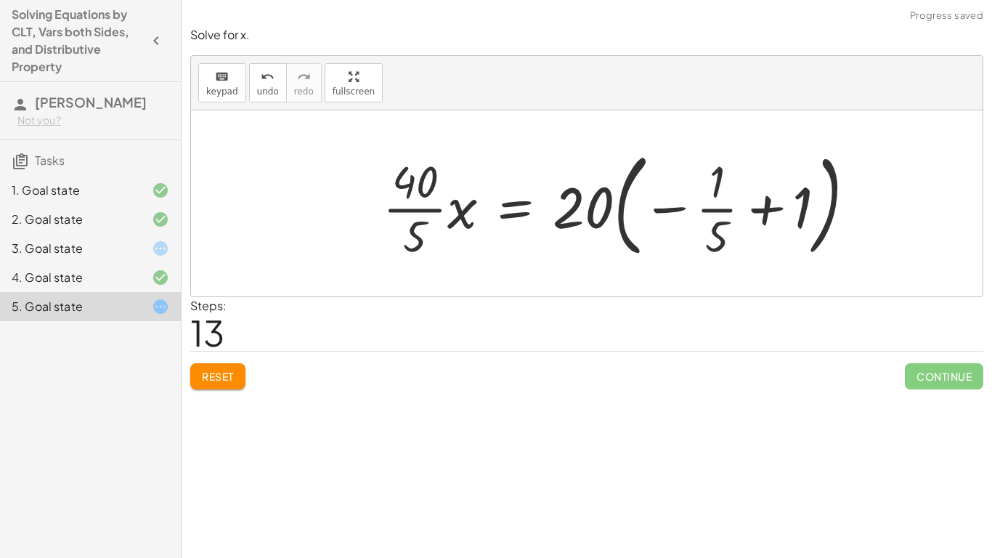
click at [234, 383] on span "Reset" at bounding box center [218, 376] width 32 height 13
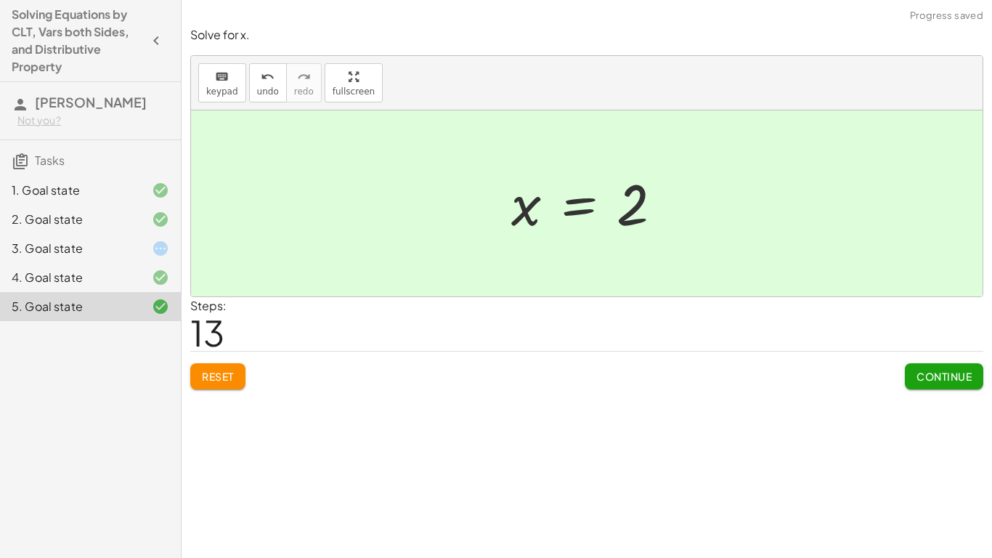
click at [937, 375] on span "Continue" at bounding box center [943, 376] width 55 height 13
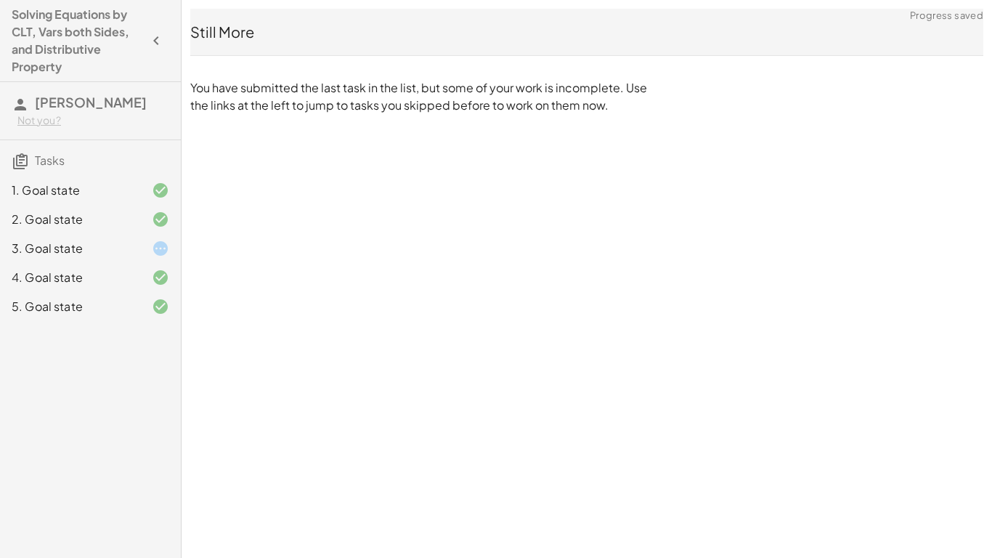
click at [139, 247] on div at bounding box center [149, 248] width 41 height 17
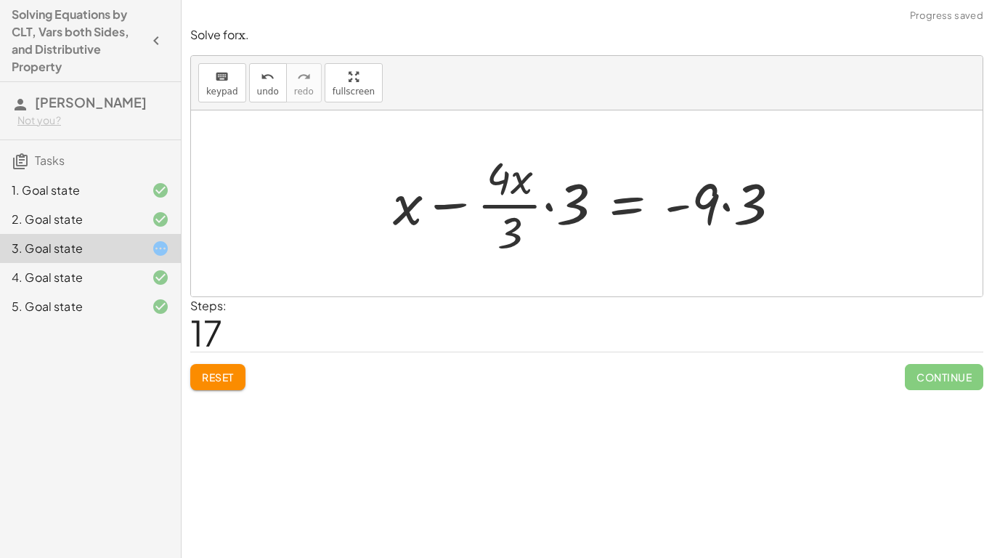
click at [239, 369] on button "Reset" at bounding box center [217, 377] width 55 height 26
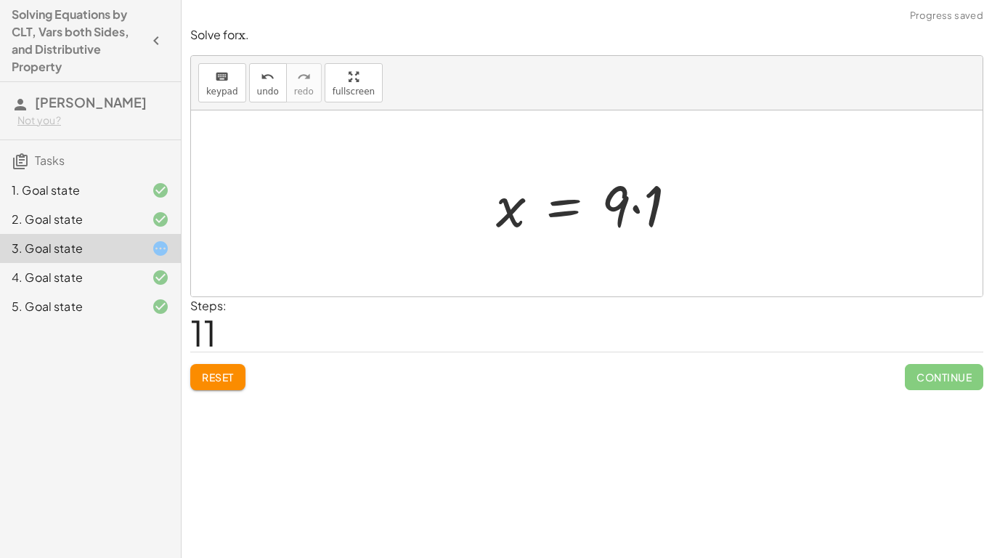
click at [226, 399] on div "Solve for x. Leave answer as integer or fraction in simplest form. keyboard key…" at bounding box center [587, 279] width 810 height 558
click at [213, 401] on div "Solve for x. Leave answer as integer or fraction in simplest form. keyboard key…" at bounding box center [587, 279] width 810 height 558
click at [211, 380] on span "Reset" at bounding box center [218, 376] width 32 height 13
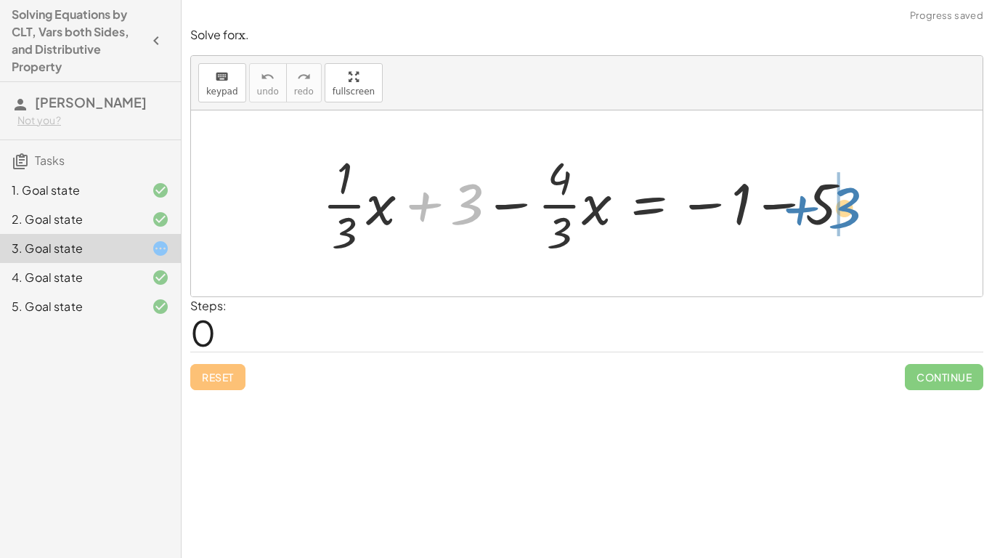
drag, startPoint x: 424, startPoint y: 208, endPoint x: 801, endPoint y: 211, distance: 376.9
click at [801, 211] on div at bounding box center [592, 203] width 554 height 112
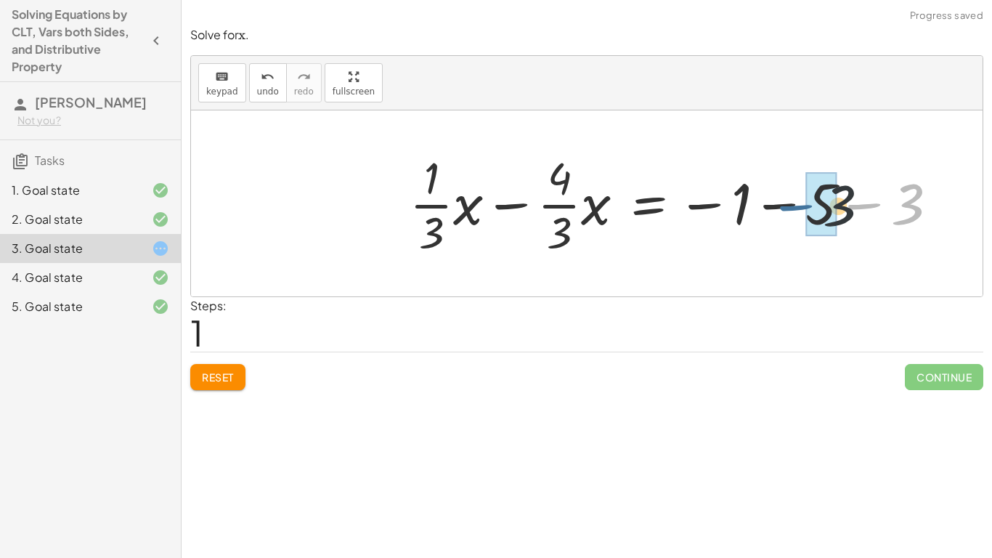
drag, startPoint x: 863, startPoint y: 207, endPoint x: 788, endPoint y: 209, distance: 75.6
click at [788, 209] on div at bounding box center [679, 203] width 554 height 112
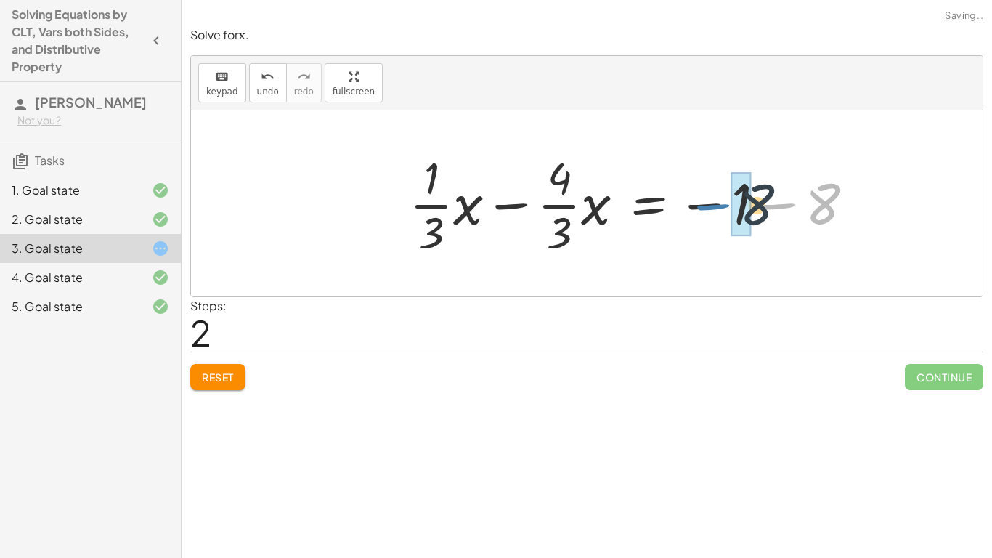
drag, startPoint x: 771, startPoint y: 208, endPoint x: 704, endPoint y: 209, distance: 66.8
click at [704, 209] on div at bounding box center [637, 203] width 471 height 112
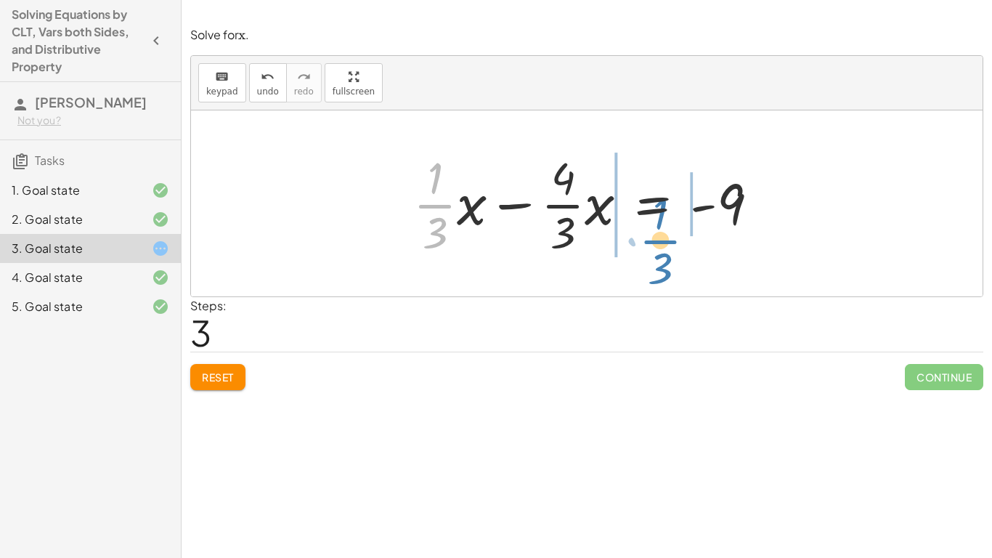
drag, startPoint x: 440, startPoint y: 207, endPoint x: 666, endPoint y: 243, distance: 228.6
click at [666, 243] on div at bounding box center [592, 203] width 372 height 112
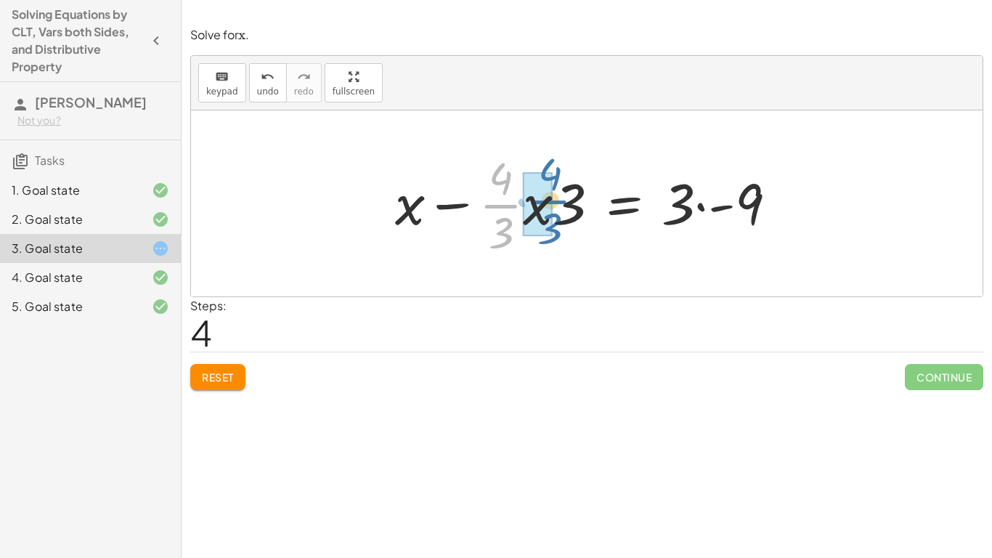
drag, startPoint x: 502, startPoint y: 206, endPoint x: 551, endPoint y: 202, distance: 49.6
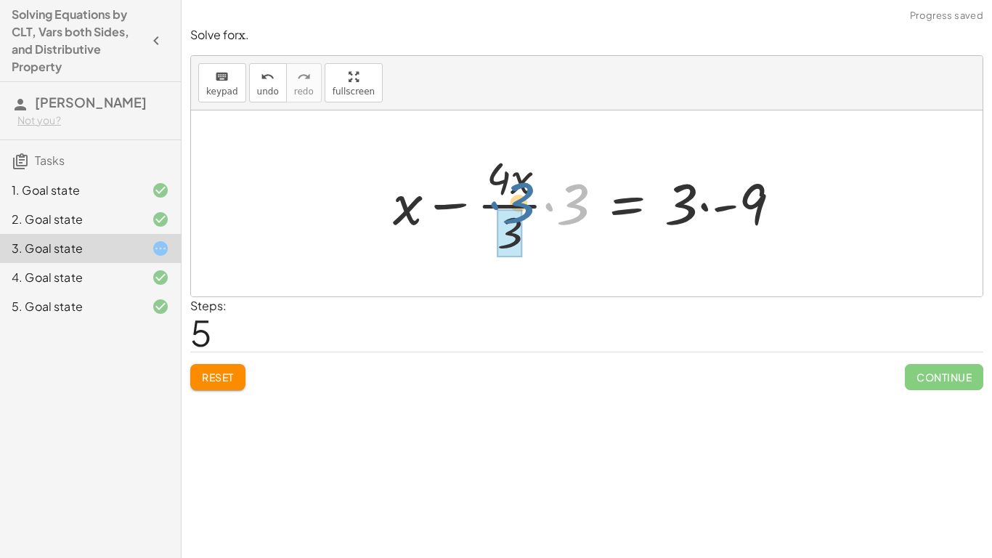
drag, startPoint x: 571, startPoint y: 206, endPoint x: 513, endPoint y: 203, distance: 58.1
click at [513, 203] on div at bounding box center [593, 203] width 414 height 112
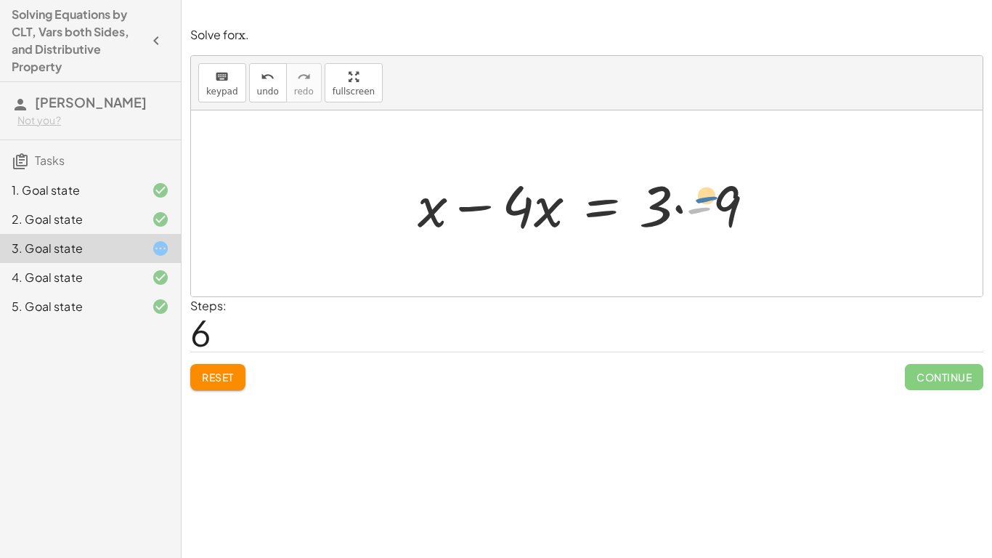
drag, startPoint x: 696, startPoint y: 209, endPoint x: 704, endPoint y: 204, distance: 10.1
click at [704, 204] on div at bounding box center [591, 203] width 363 height 75
drag, startPoint x: 725, startPoint y: 206, endPoint x: 657, endPoint y: 202, distance: 68.4
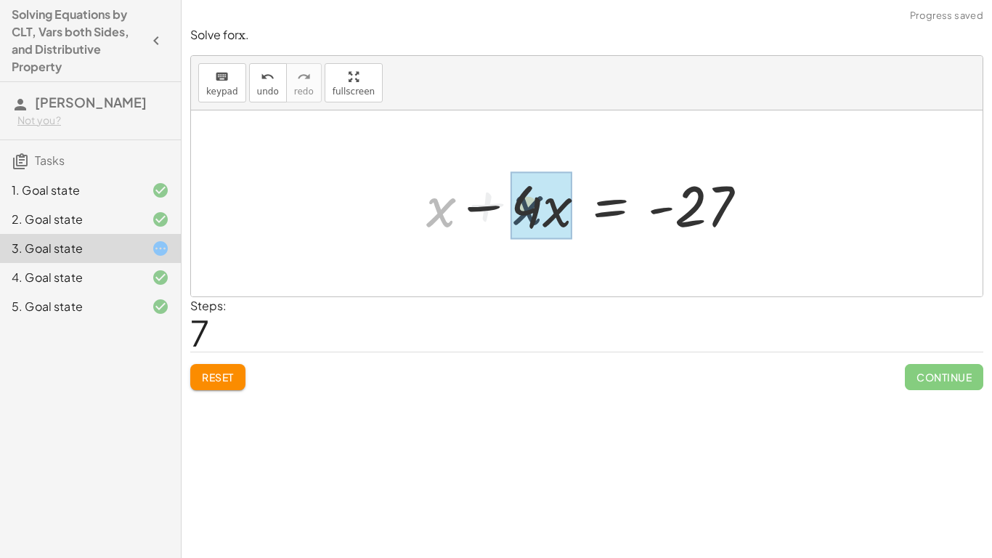
drag, startPoint x: 444, startPoint y: 211, endPoint x: 536, endPoint y: 208, distance: 92.3
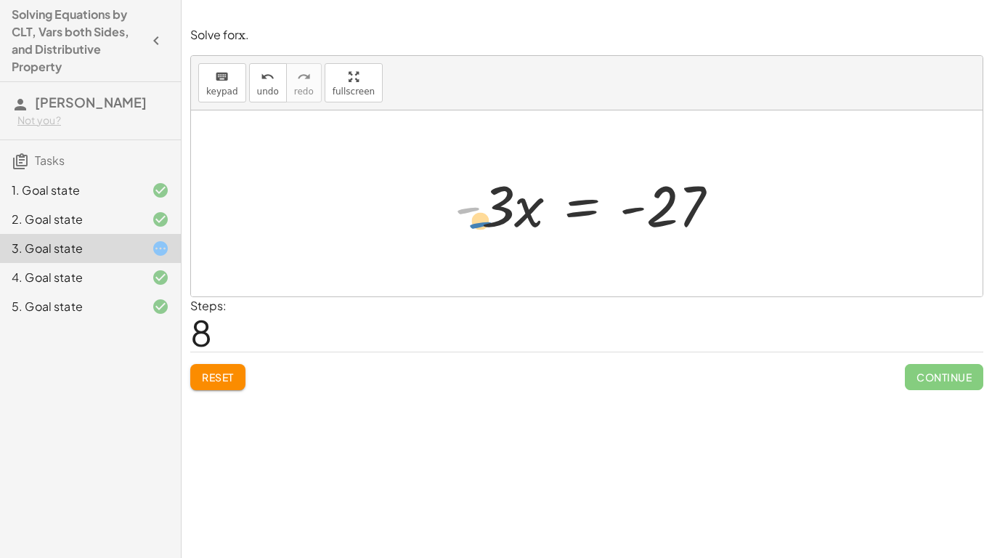
drag, startPoint x: 471, startPoint y: 211, endPoint x: 479, endPoint y: 223, distance: 14.5
click at [479, 223] on div at bounding box center [592, 203] width 290 height 75
drag, startPoint x: 487, startPoint y: 207, endPoint x: 659, endPoint y: 251, distance: 177.5
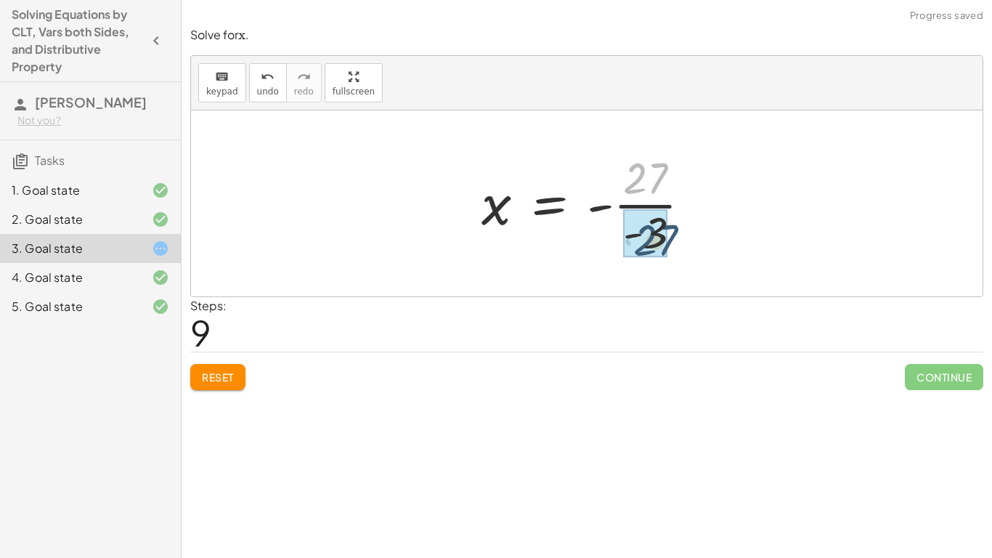
drag, startPoint x: 639, startPoint y: 171, endPoint x: 649, endPoint y: 233, distance: 63.3
drag, startPoint x: 645, startPoint y: 184, endPoint x: 653, endPoint y: 241, distance: 57.2
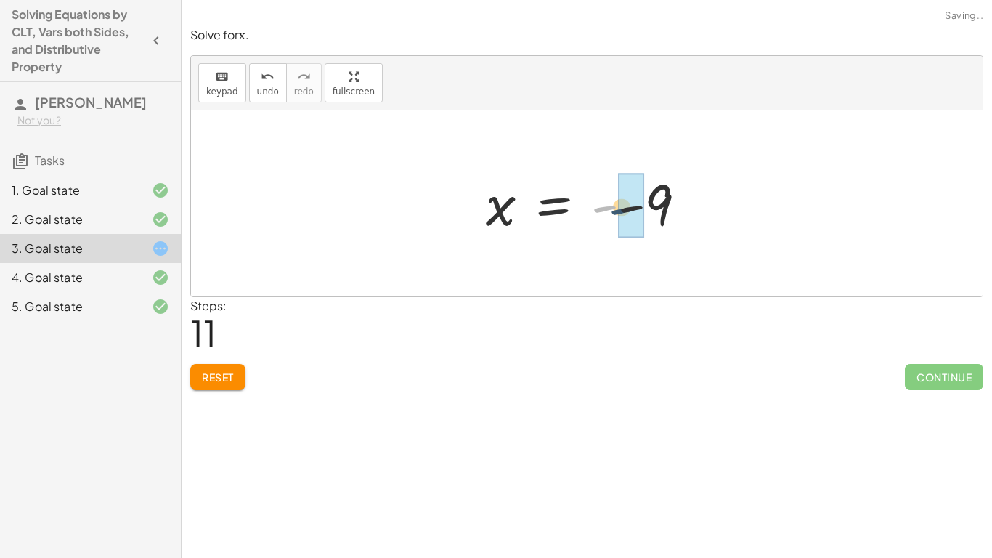
drag, startPoint x: 604, startPoint y: 207, endPoint x: 630, endPoint y: 209, distance: 25.5
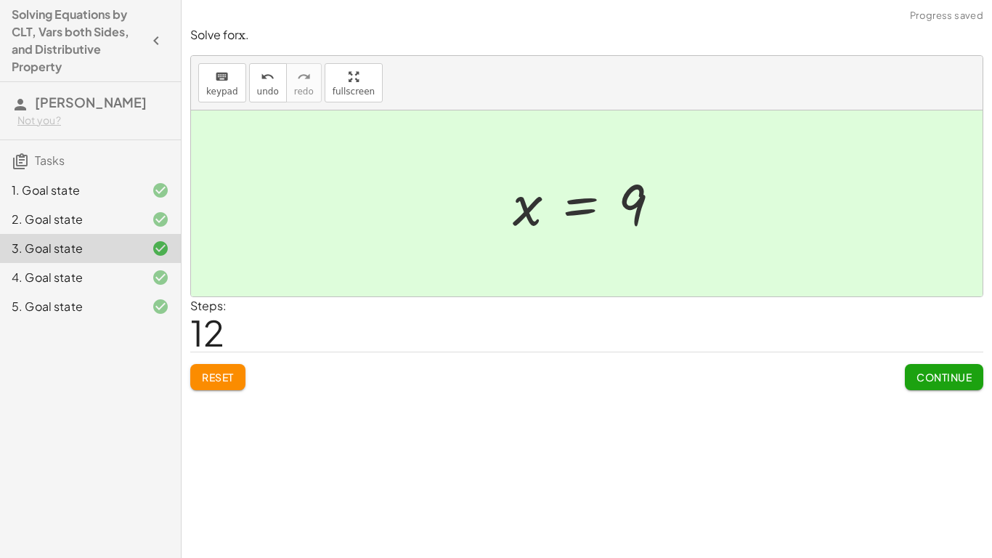
click at [924, 374] on span "Continue" at bounding box center [943, 376] width 55 height 13
